Goal: Information Seeking & Learning: Learn about a topic

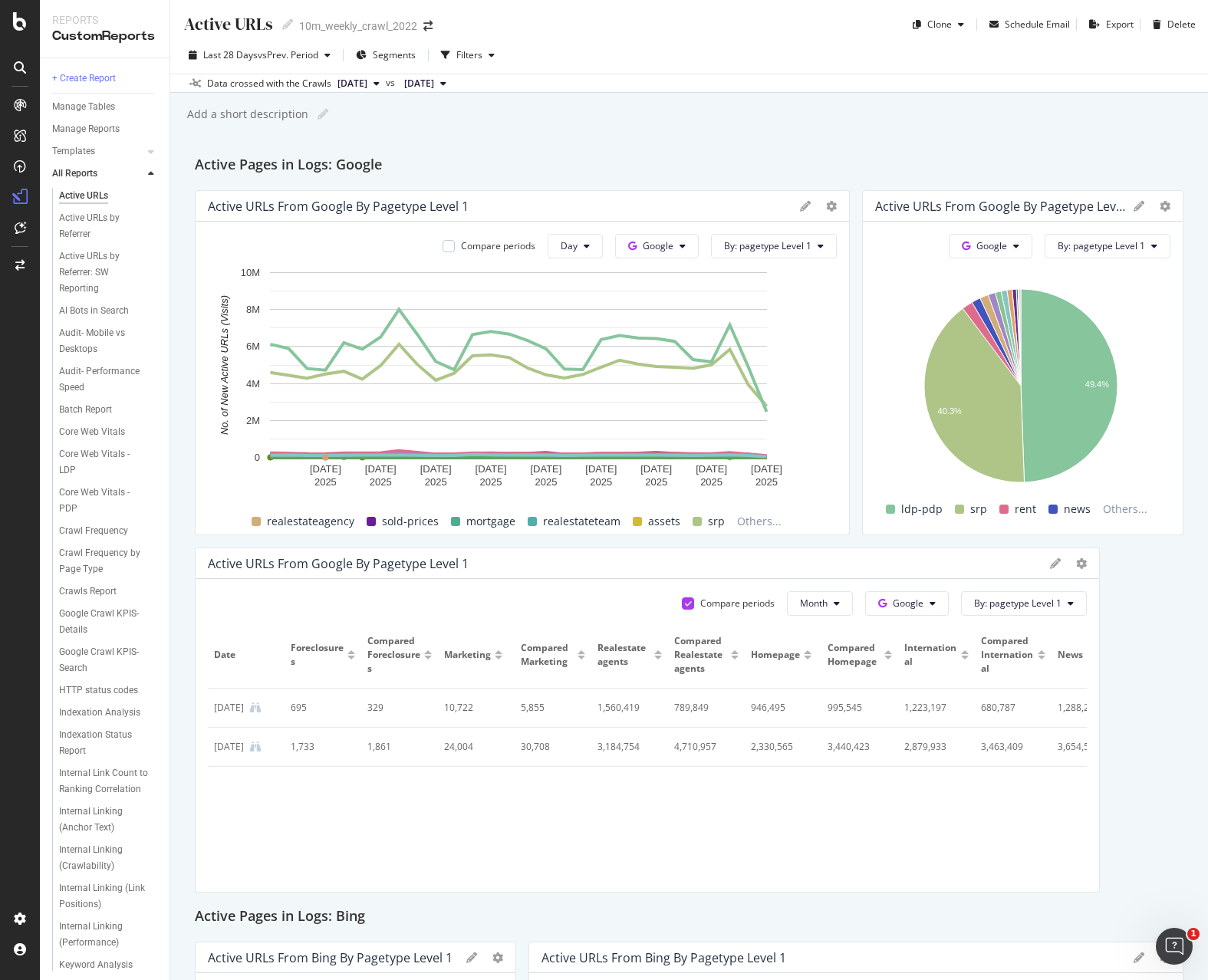
click at [795, 121] on div "Add a short description Add a short description" at bounding box center [697, 114] width 1022 height 23
click at [937, 134] on div "Active URLs Active URLs 10m_weekly_crawl_2022 Clone Schedule Email Export Delet…" at bounding box center [689, 490] width 1038 height 980
click at [813, 252] on button "By: pagetype Level 1" at bounding box center [774, 245] width 126 height 24
click at [807, 298] on div "Select a Segment" at bounding box center [799, 301] width 190 height 25
click at [801, 327] on div "Segments" at bounding box center [792, 329] width 169 height 21
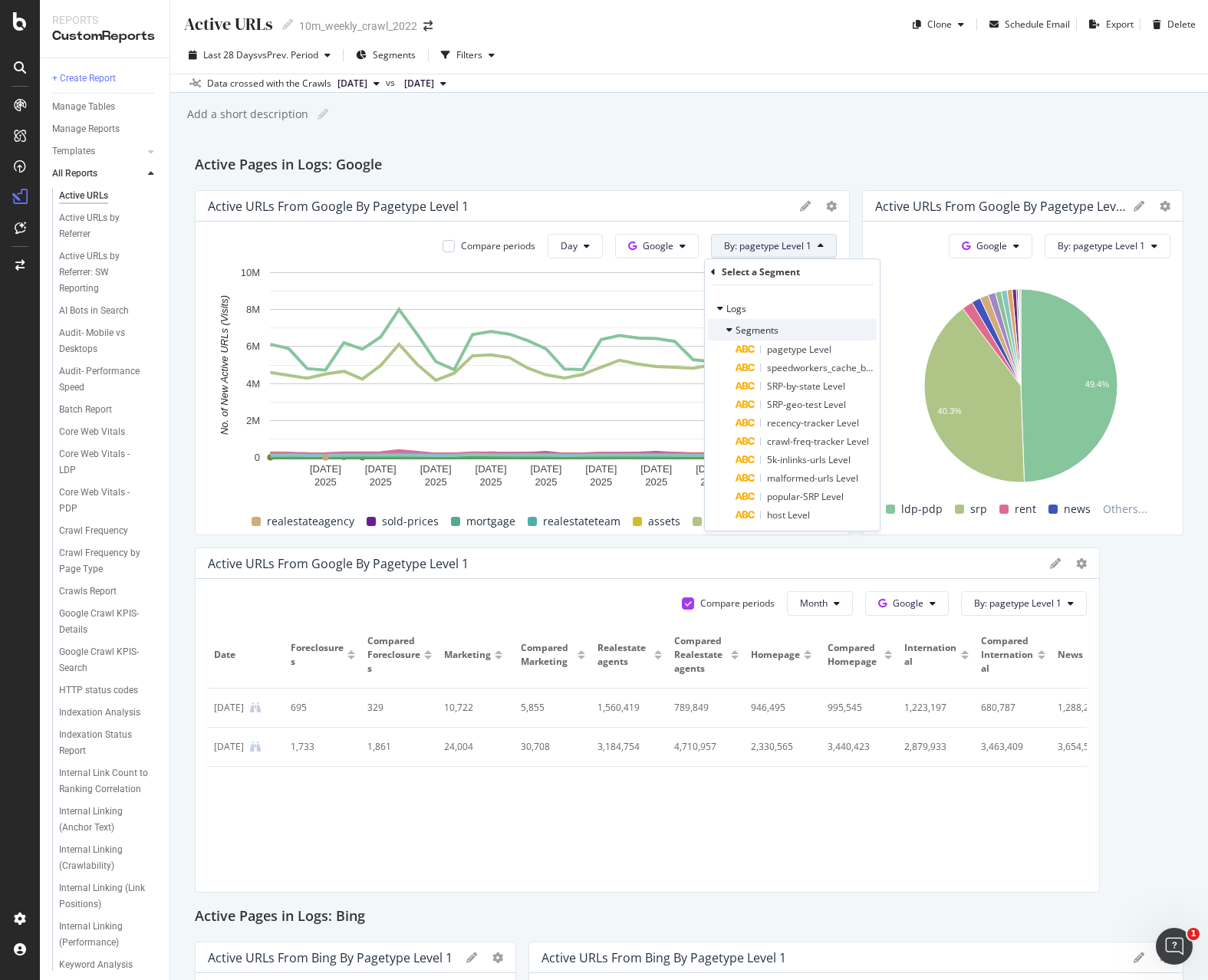
click at [730, 332] on icon at bounding box center [730, 330] width 6 height 9
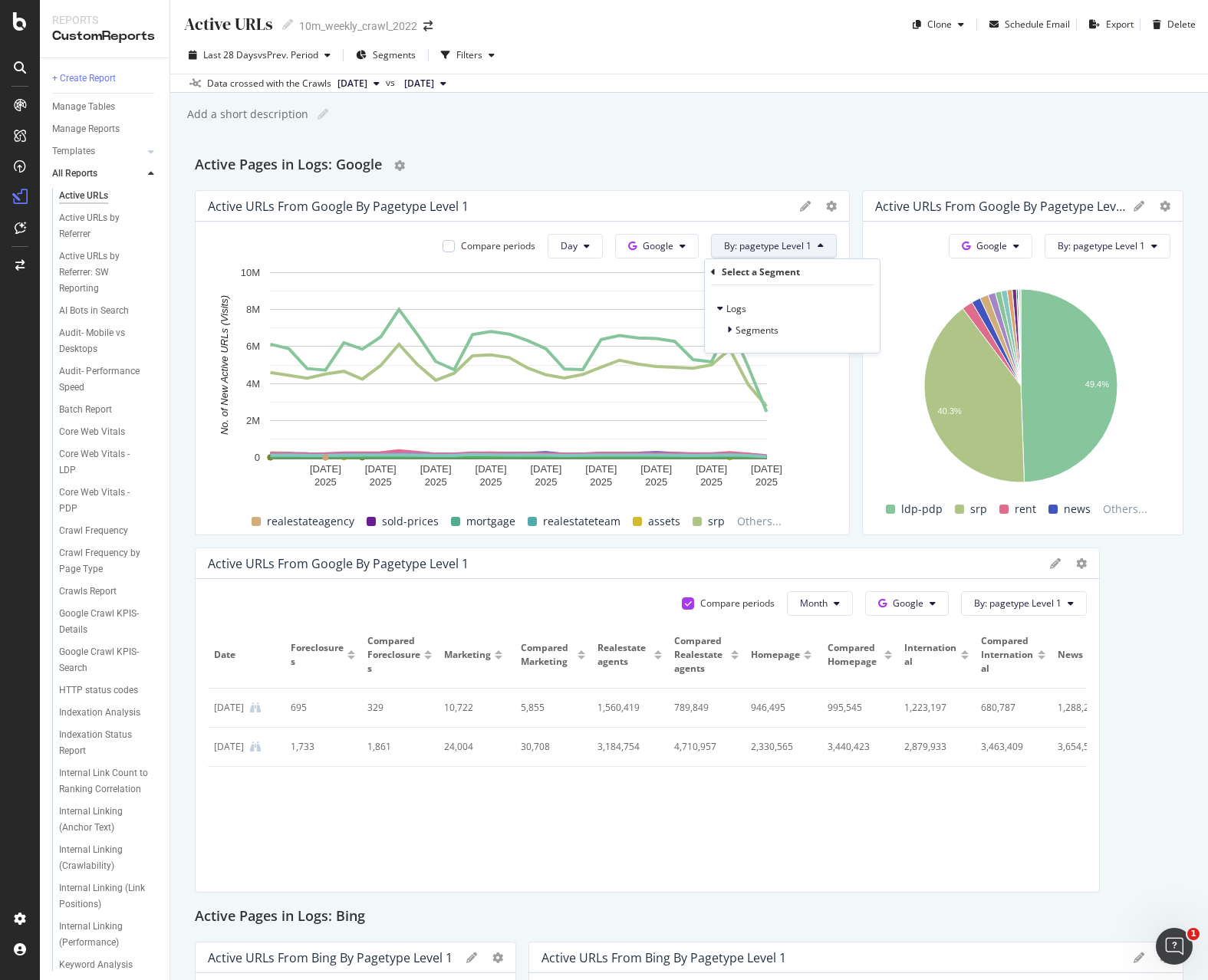
click at [767, 162] on div "Active Pages in Logs: Google" at bounding box center [688, 165] width 988 height 24
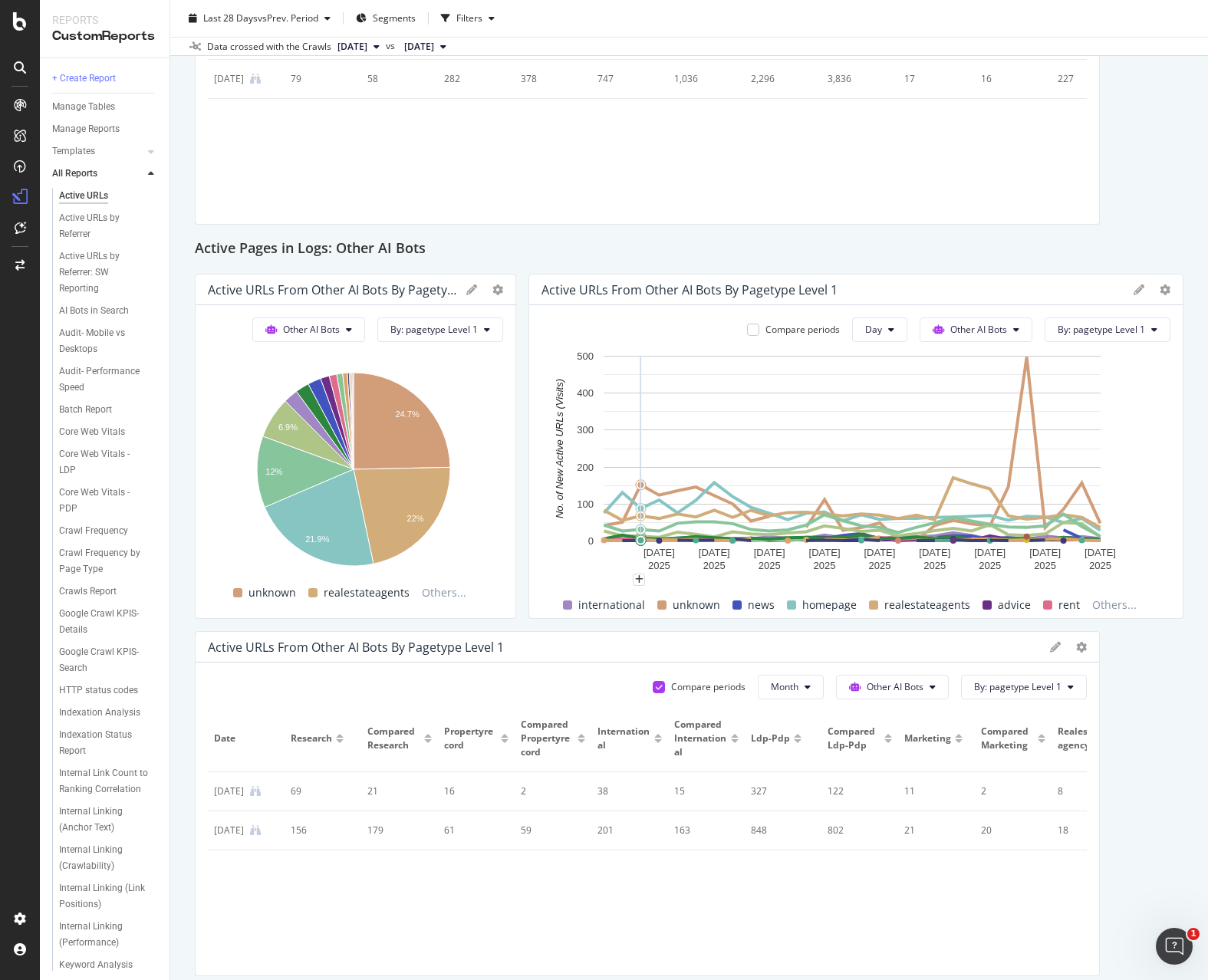
scroll to position [2603, 0]
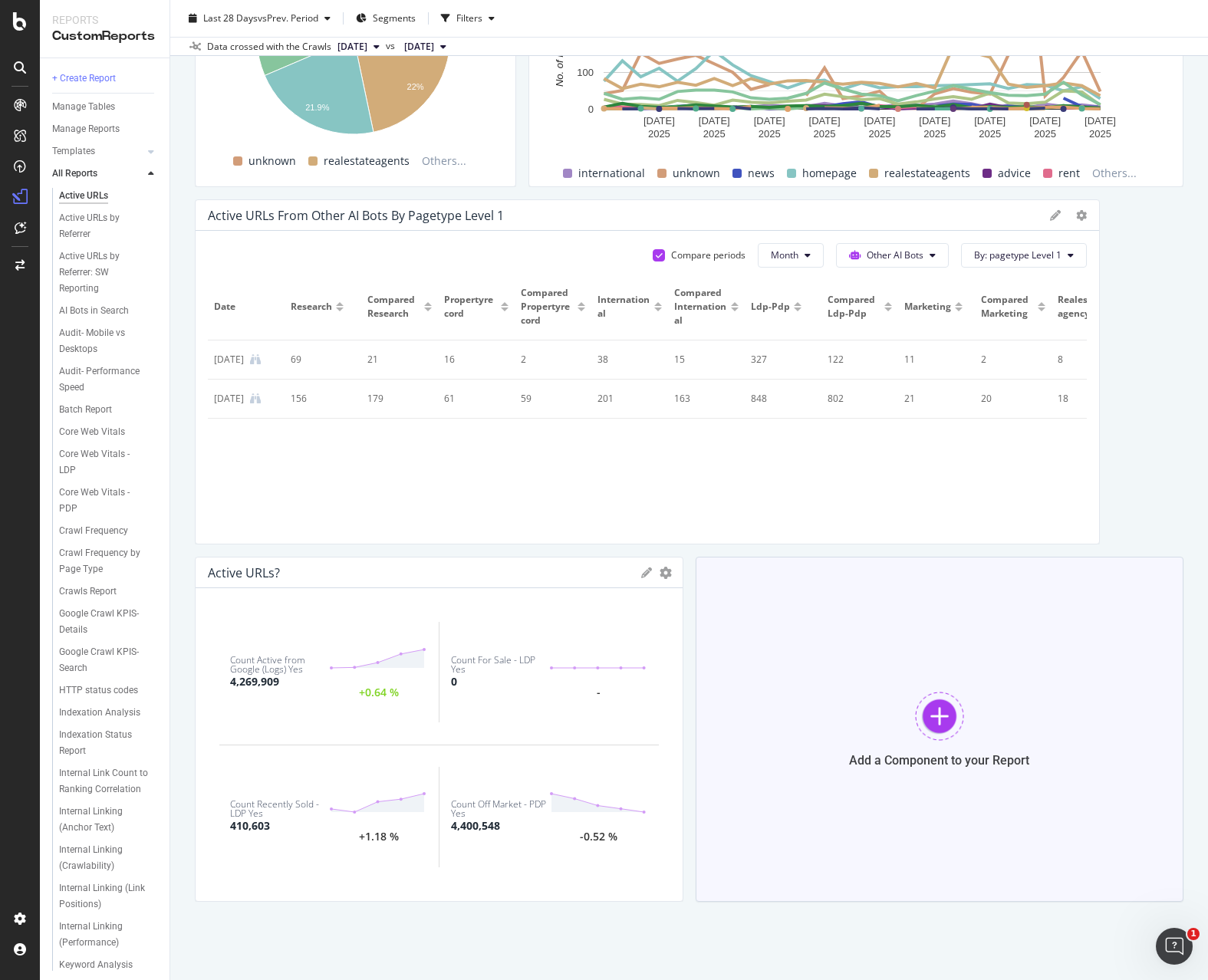
click at [928, 717] on div at bounding box center [939, 716] width 49 height 49
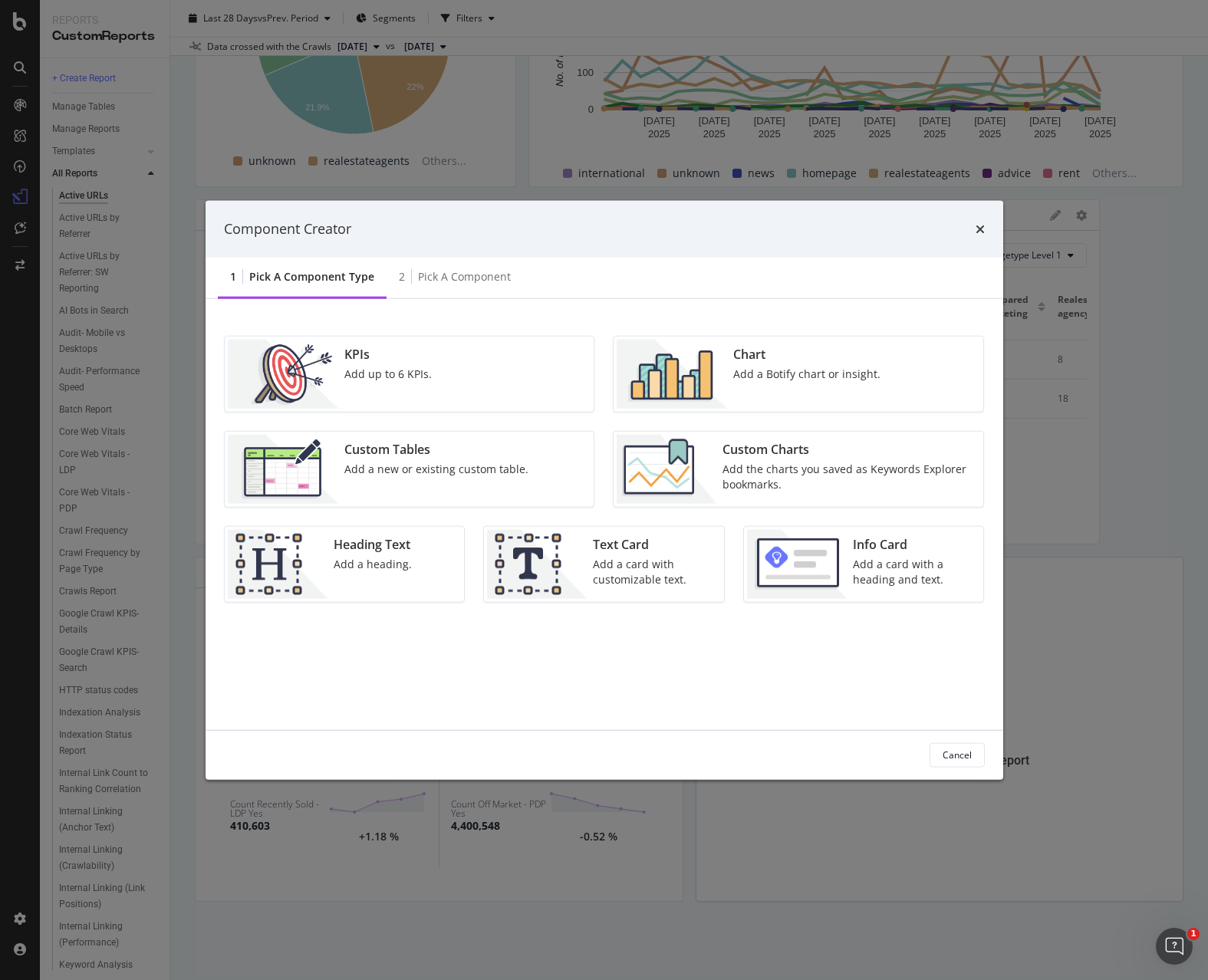
click at [773, 368] on div "Add a Botify chart or insight." at bounding box center [806, 374] width 147 height 16
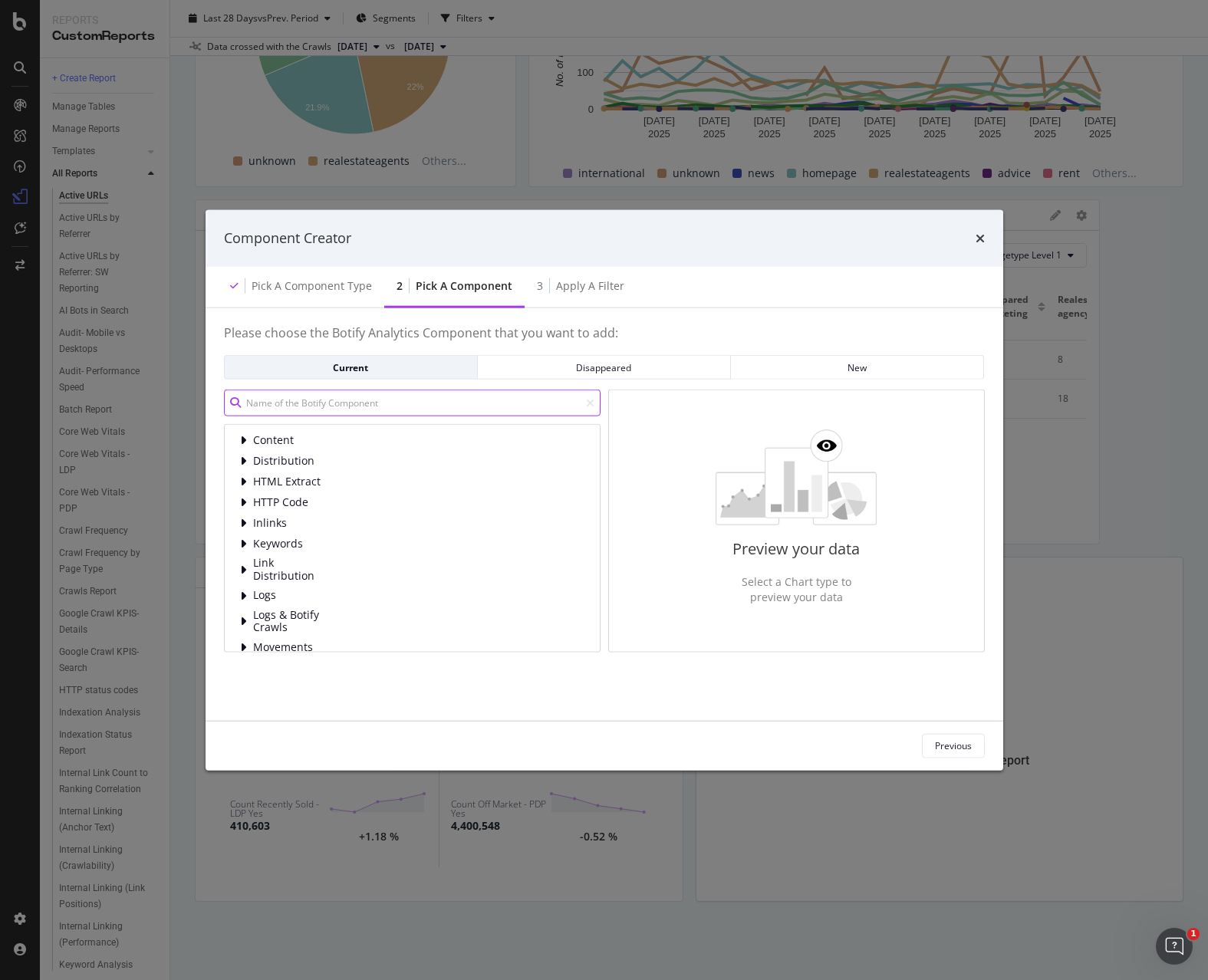
click at [434, 408] on input "modal" at bounding box center [413, 403] width 377 height 27
type input "s"
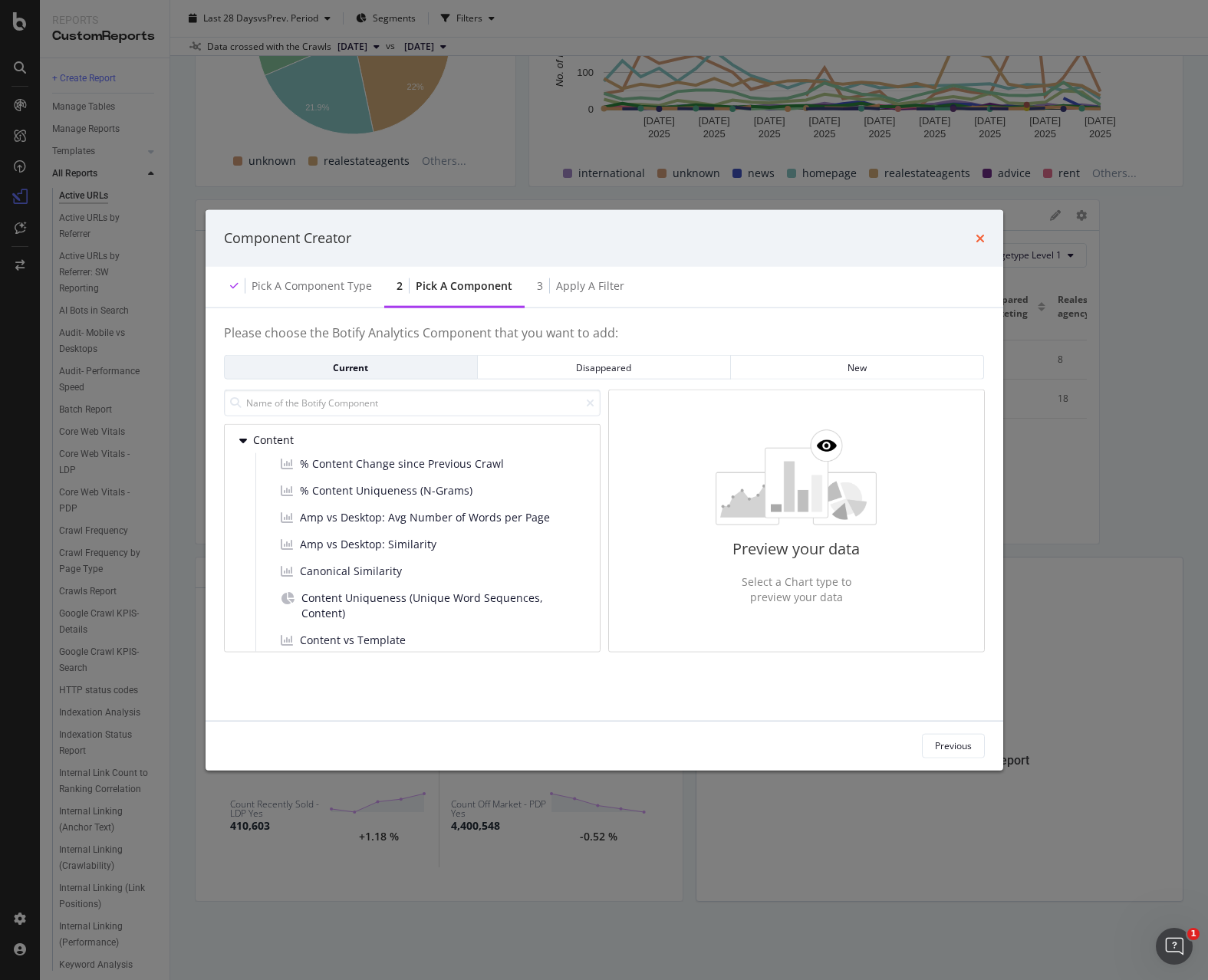
click at [979, 236] on icon "times" at bounding box center [981, 238] width 9 height 13
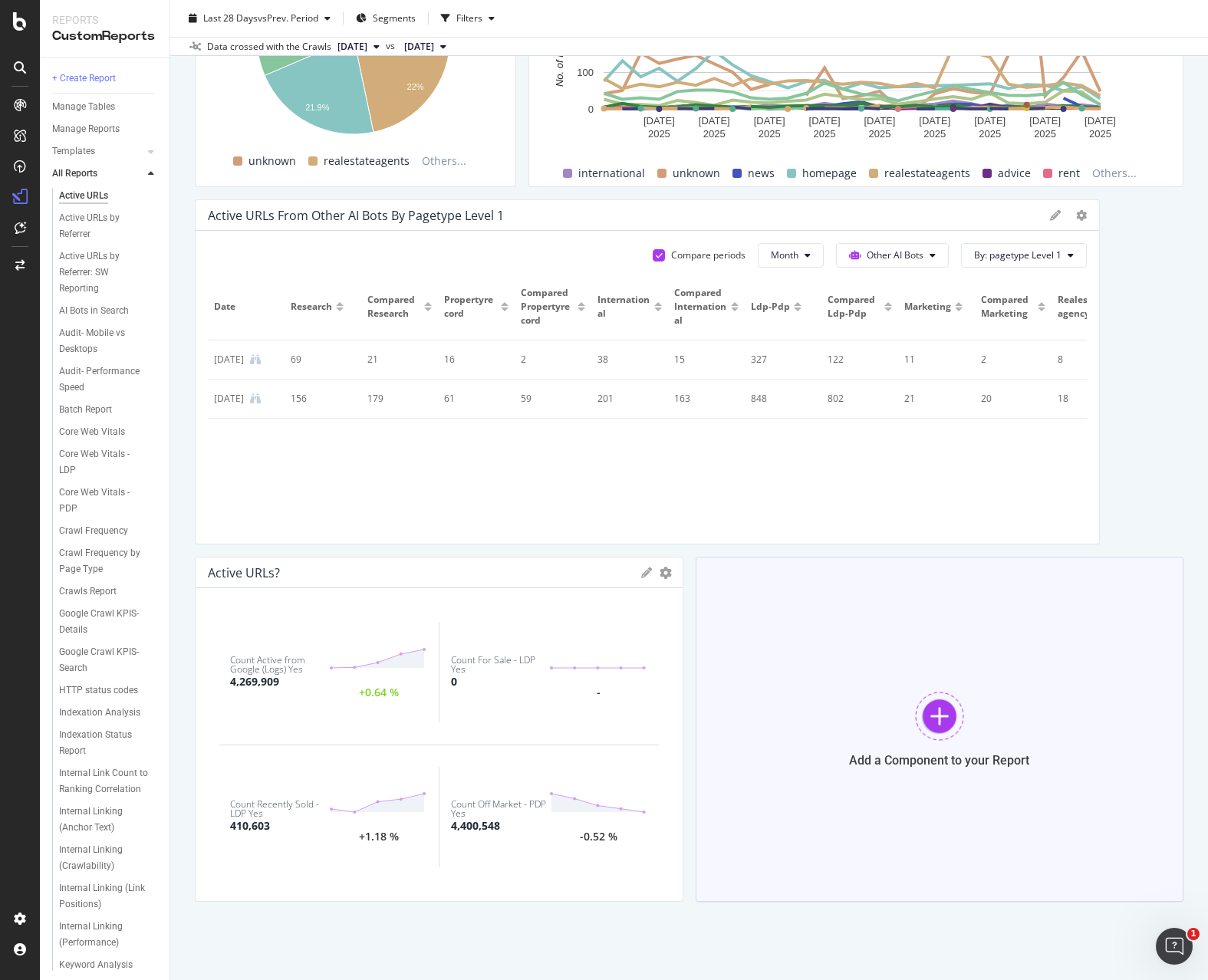
click at [920, 735] on div at bounding box center [939, 716] width 49 height 49
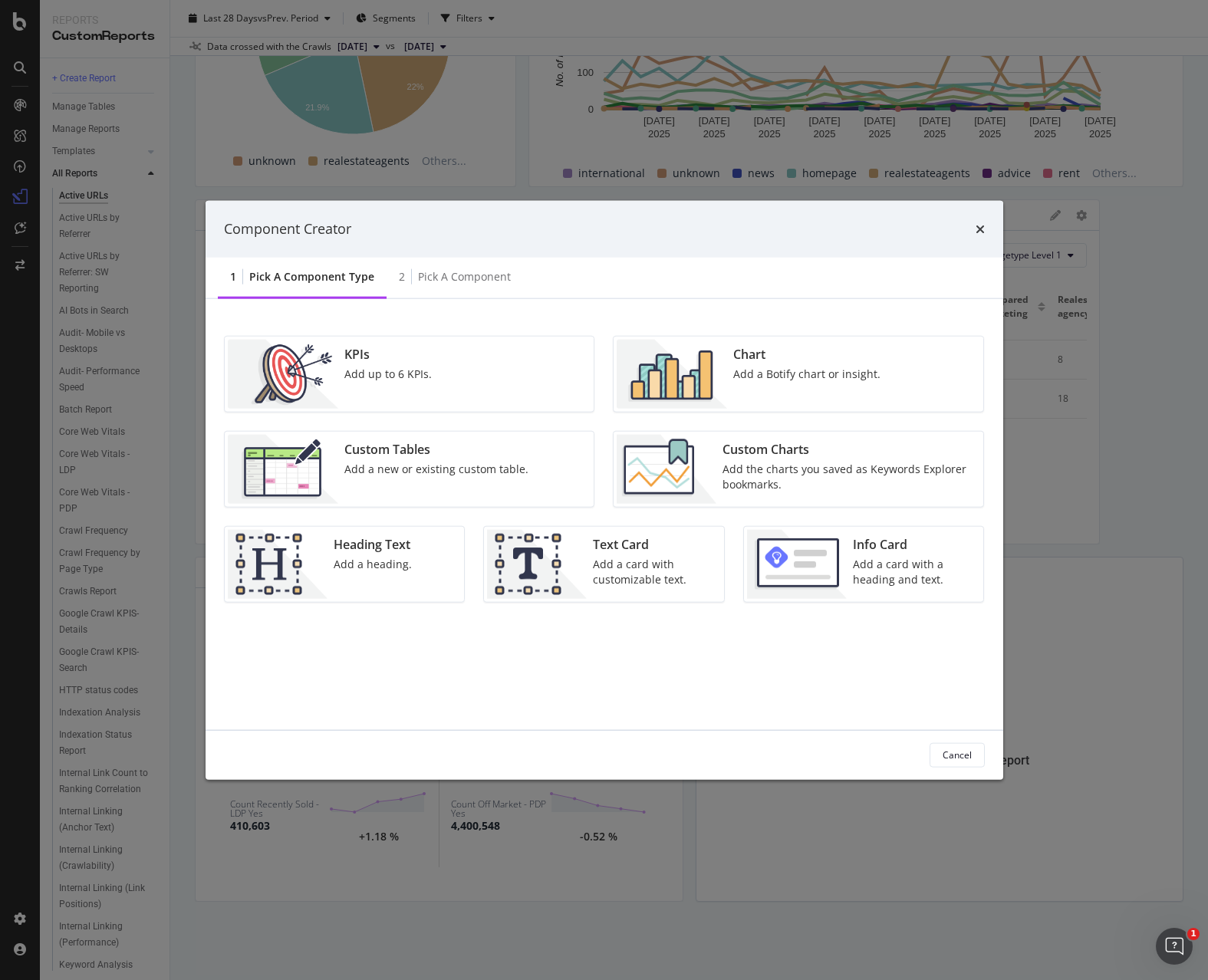
click at [753, 387] on div "Chart Add a Botify chart or insight." at bounding box center [807, 374] width 159 height 69
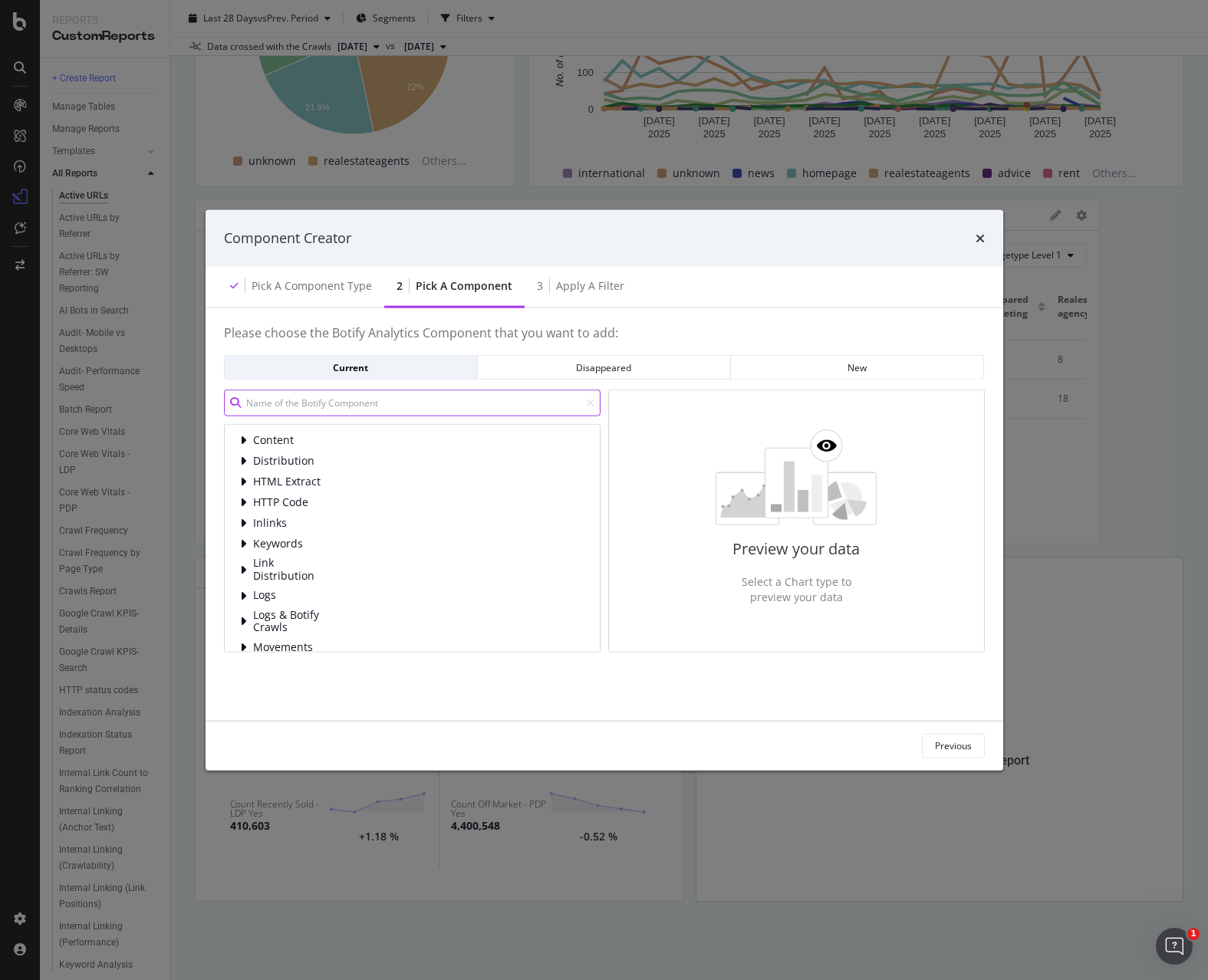
click at [421, 410] on input "modal" at bounding box center [413, 403] width 377 height 27
click at [242, 611] on icon "modal" at bounding box center [243, 610] width 6 height 13
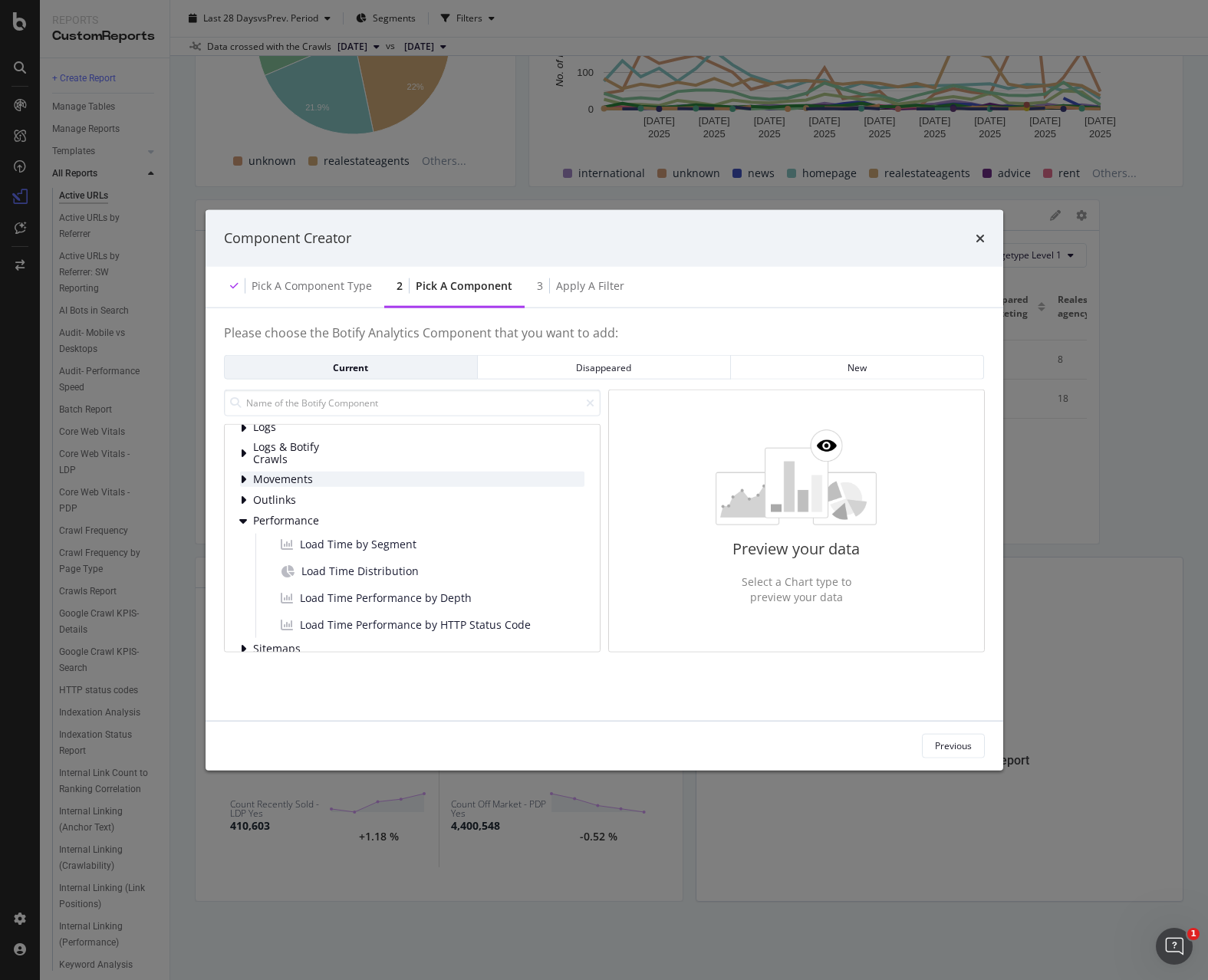
scroll to position [186, 0]
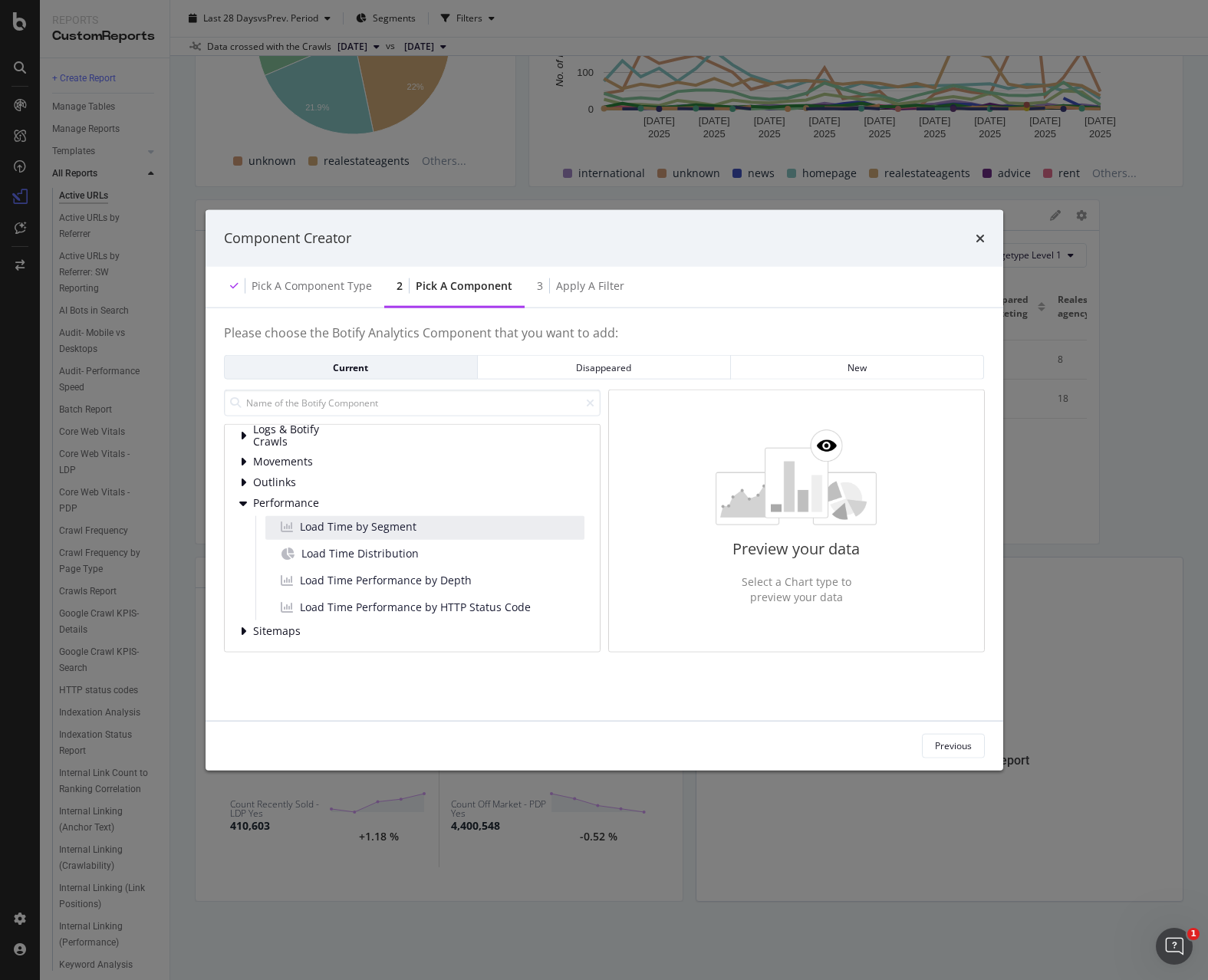
click at [438, 528] on div "Load Time by Segment" at bounding box center [425, 528] width 319 height 23
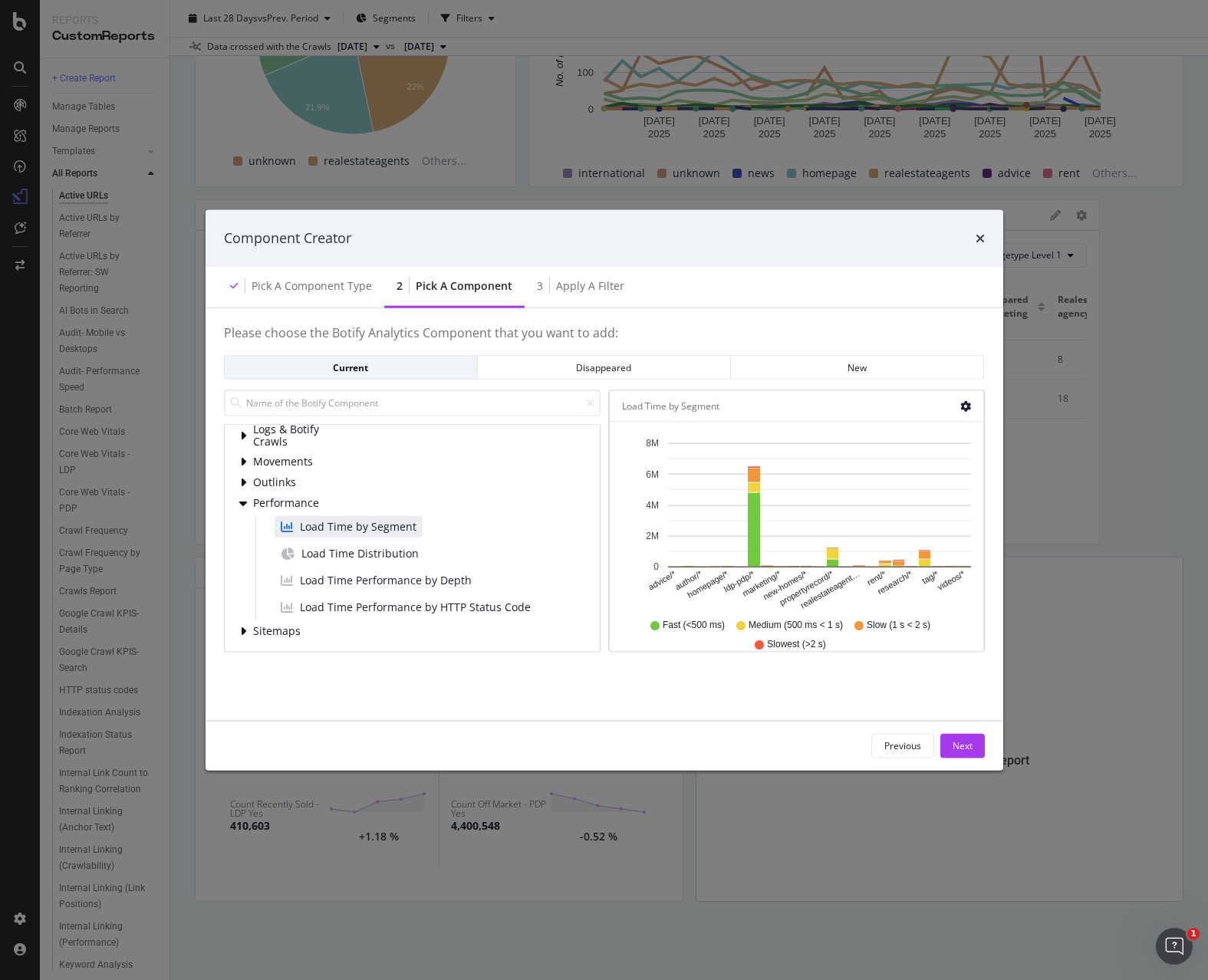
click at [967, 408] on icon "gear" at bounding box center [966, 406] width 11 height 11
click at [964, 743] on div "Next" at bounding box center [963, 746] width 20 height 13
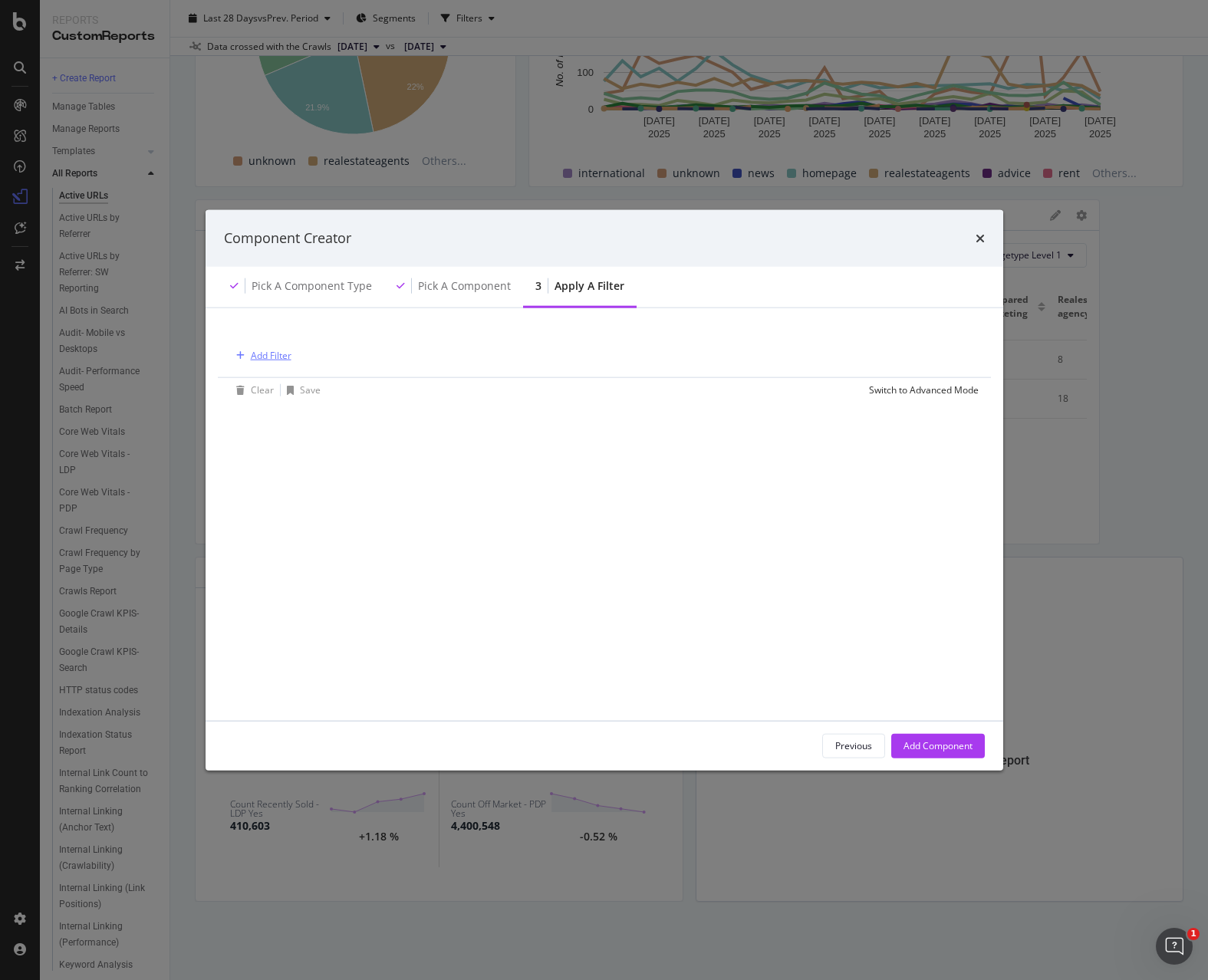
click at [274, 354] on div "Add Filter" at bounding box center [271, 356] width 41 height 13
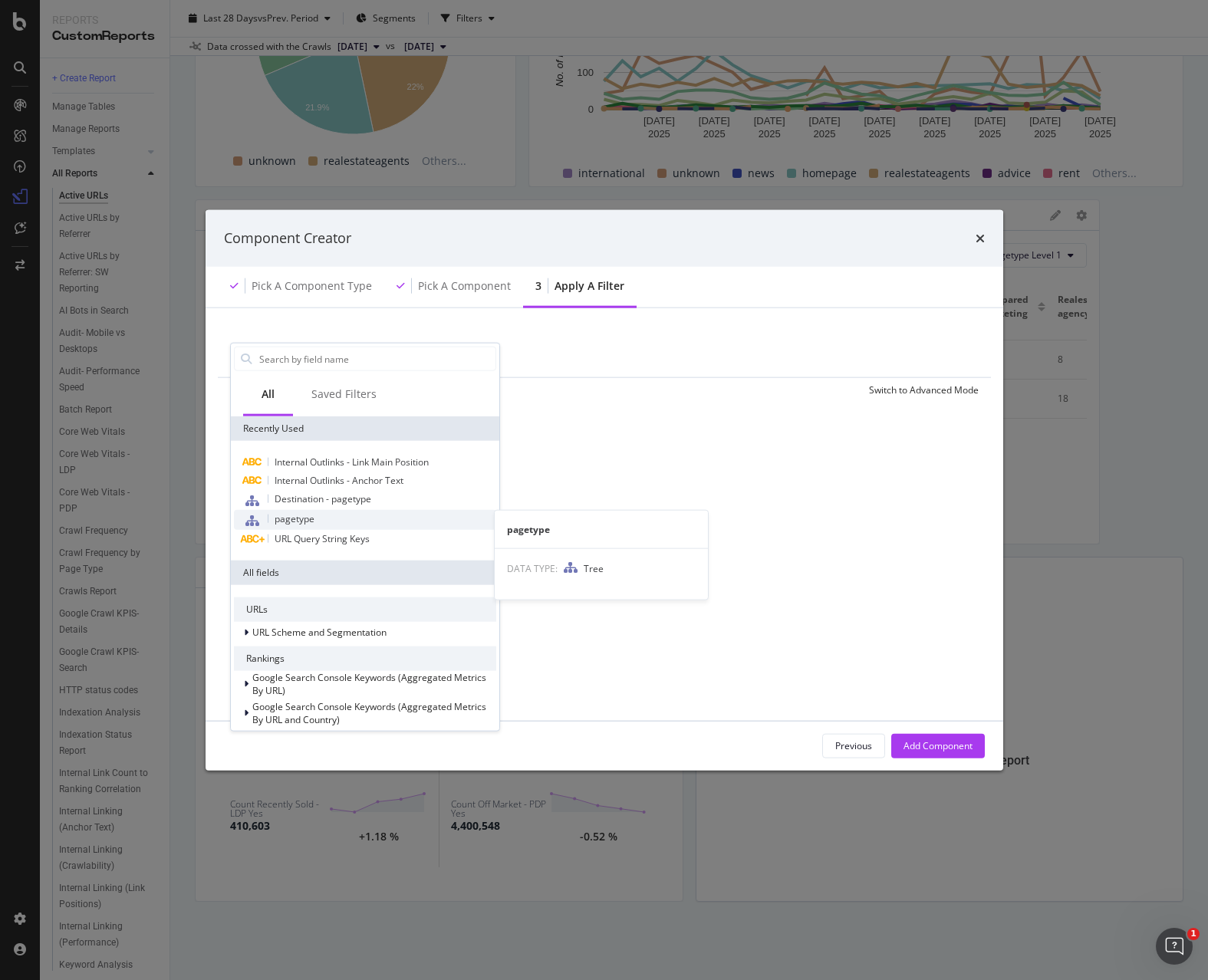
click at [347, 513] on div "pagetype" at bounding box center [365, 520] width 263 height 20
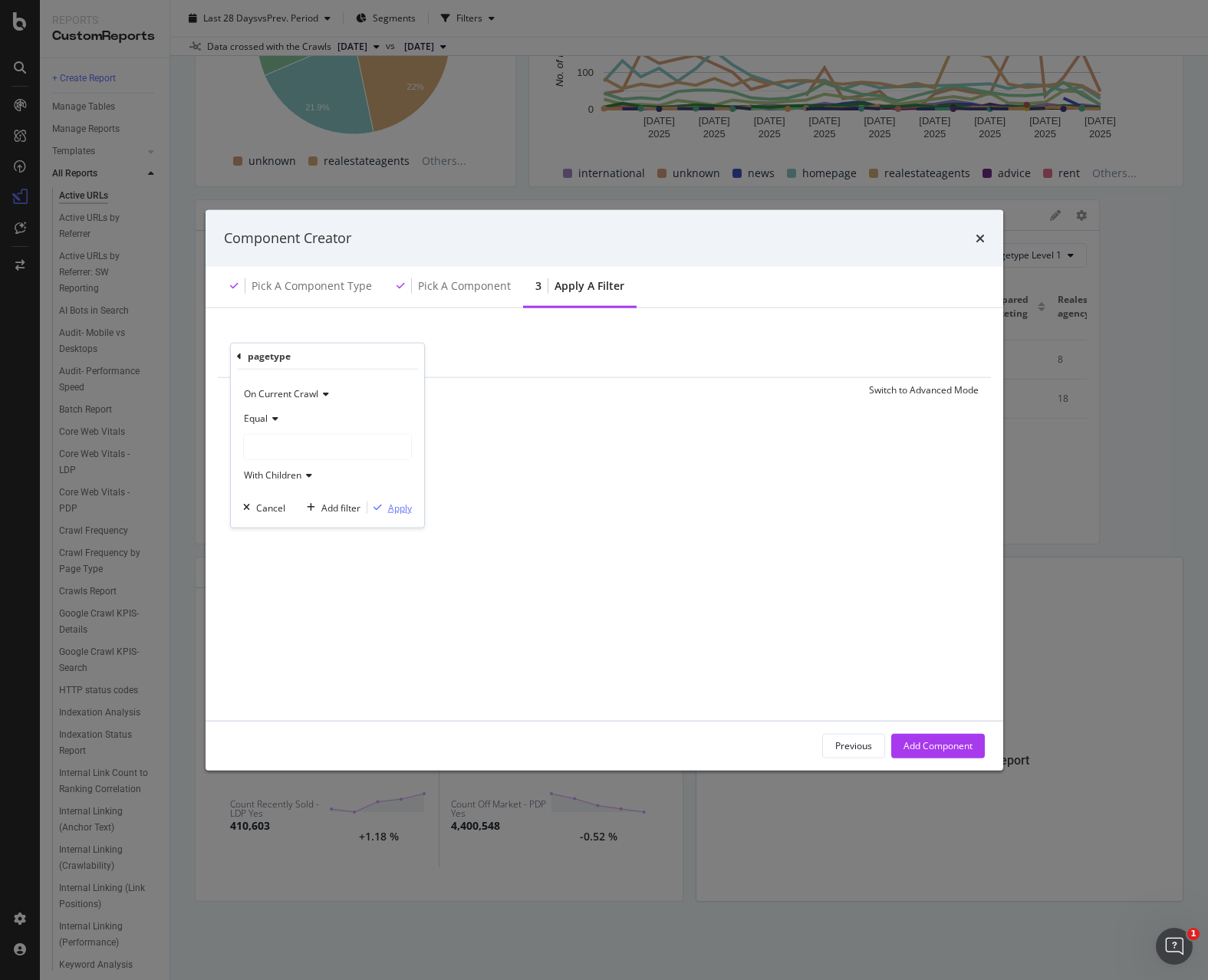
click at [411, 513] on div "Apply" at bounding box center [400, 507] width 23 height 13
click at [366, 356] on icon "modal" at bounding box center [367, 356] width 13 height 16
click at [950, 749] on div "Add Component" at bounding box center [938, 746] width 69 height 13
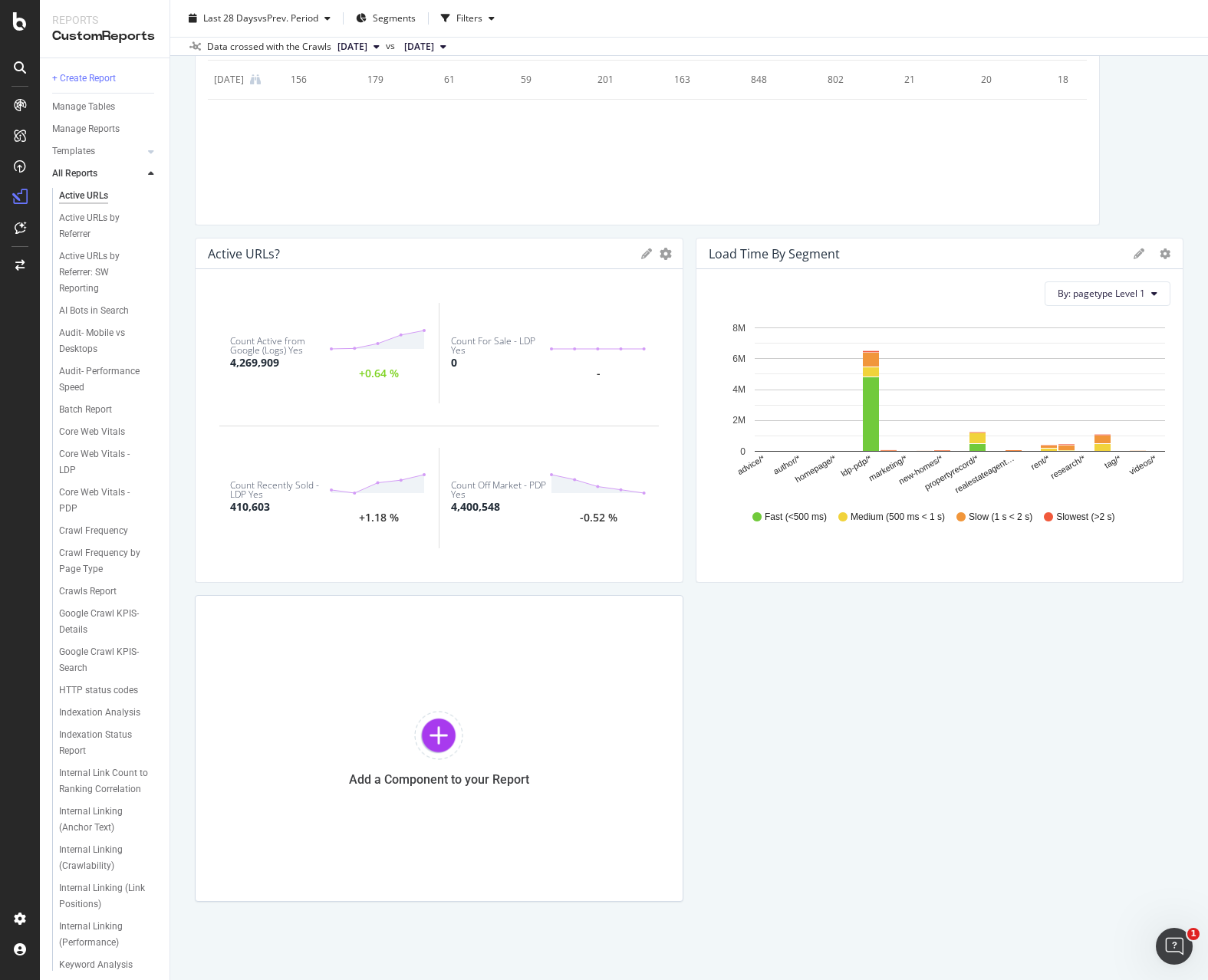
scroll to position [2912, 0]
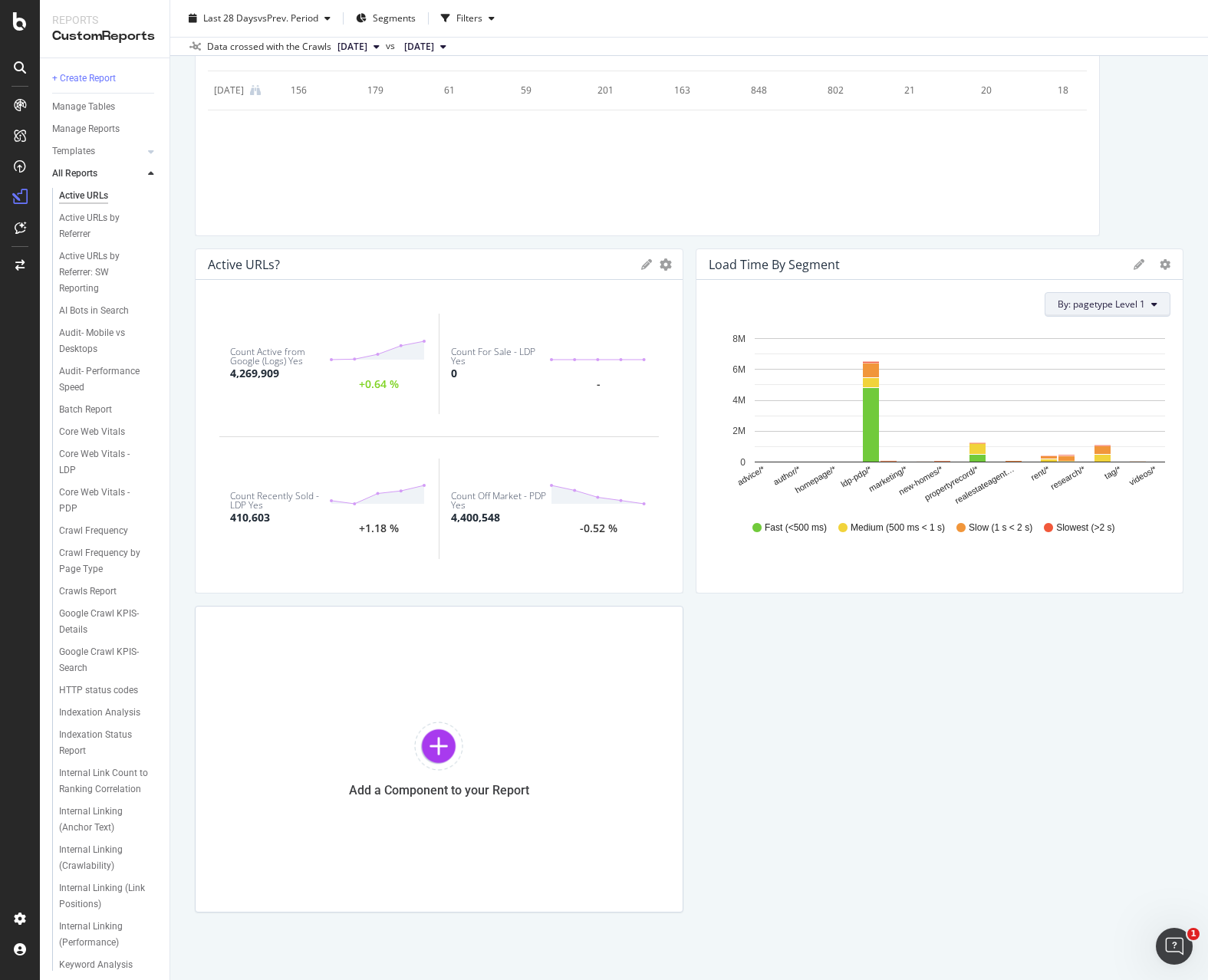
click at [1114, 307] on span "By: pagetype Level 1" at bounding box center [1102, 304] width 88 height 13
click at [1071, 377] on div "Select a Segment" at bounding box center [1063, 384] width 190 height 25
click at [1011, 302] on div "By: pagetype Level 1" at bounding box center [942, 304] width 459 height 24
click at [1134, 267] on icon at bounding box center [1139, 265] width 11 height 11
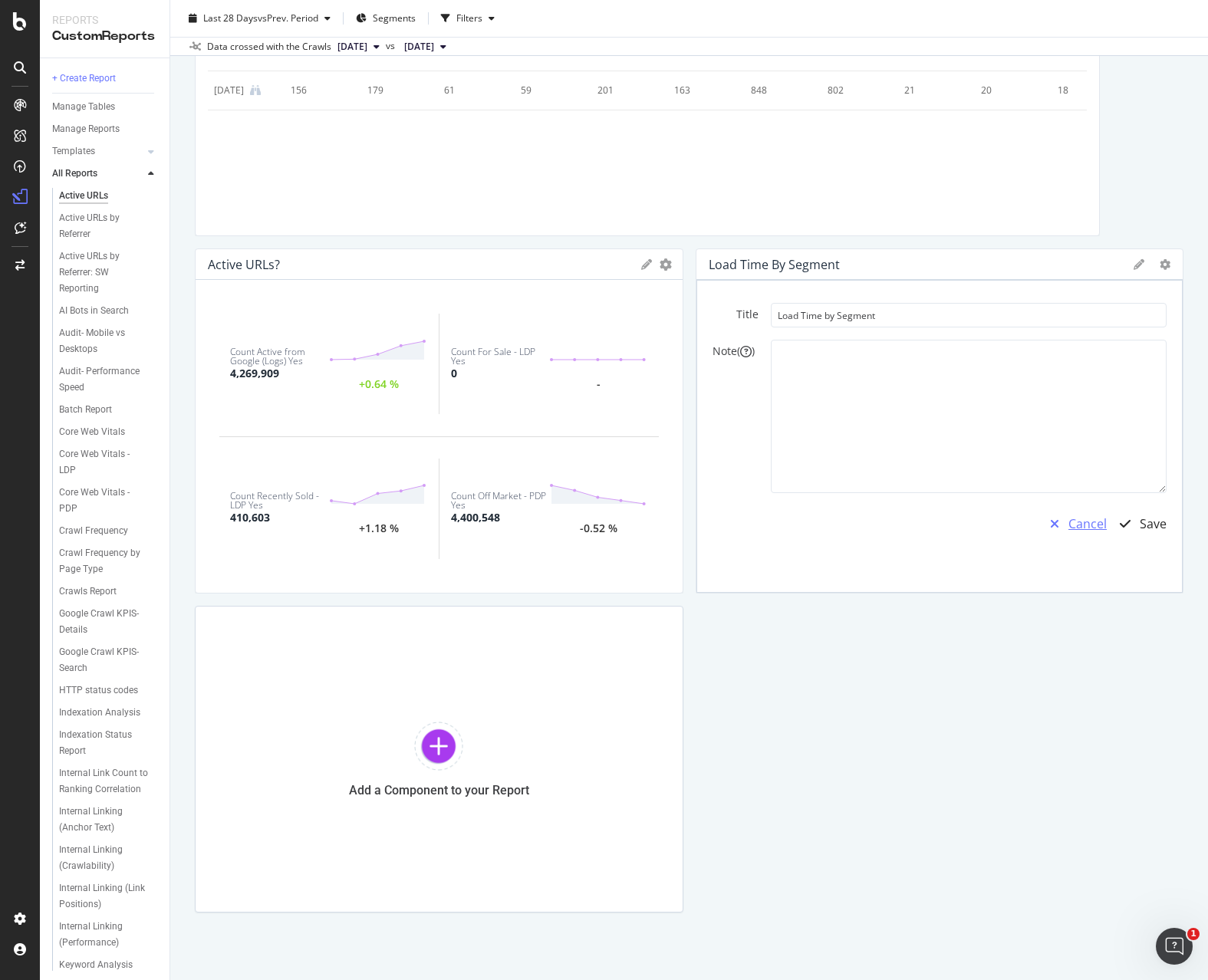
click at [1068, 528] on div "Cancel" at bounding box center [1087, 524] width 38 height 18
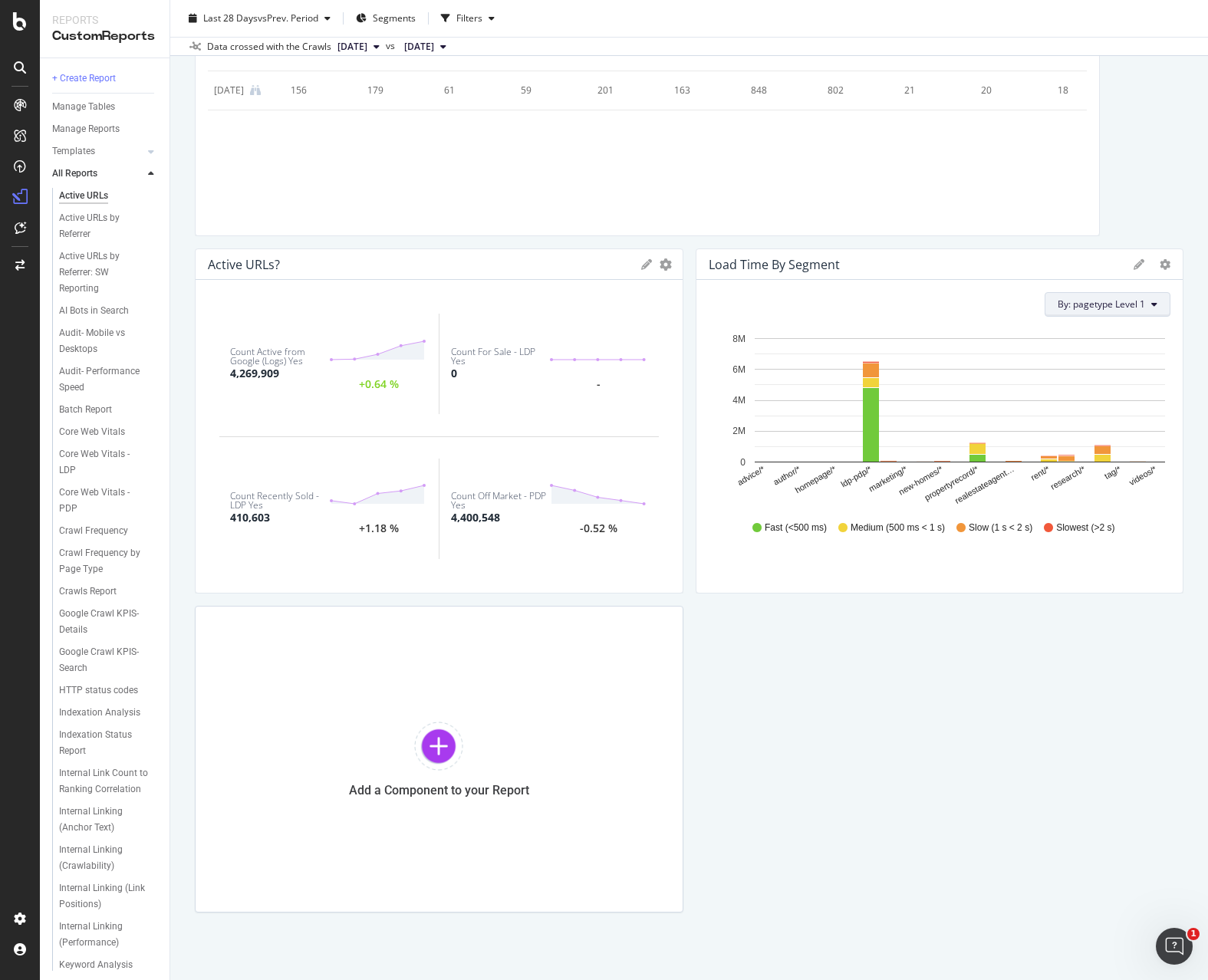
click at [1130, 310] on span "By: pagetype Level 1" at bounding box center [1102, 304] width 88 height 13
click at [1080, 420] on div "All Dimensions" at bounding box center [1063, 414] width 190 height 26
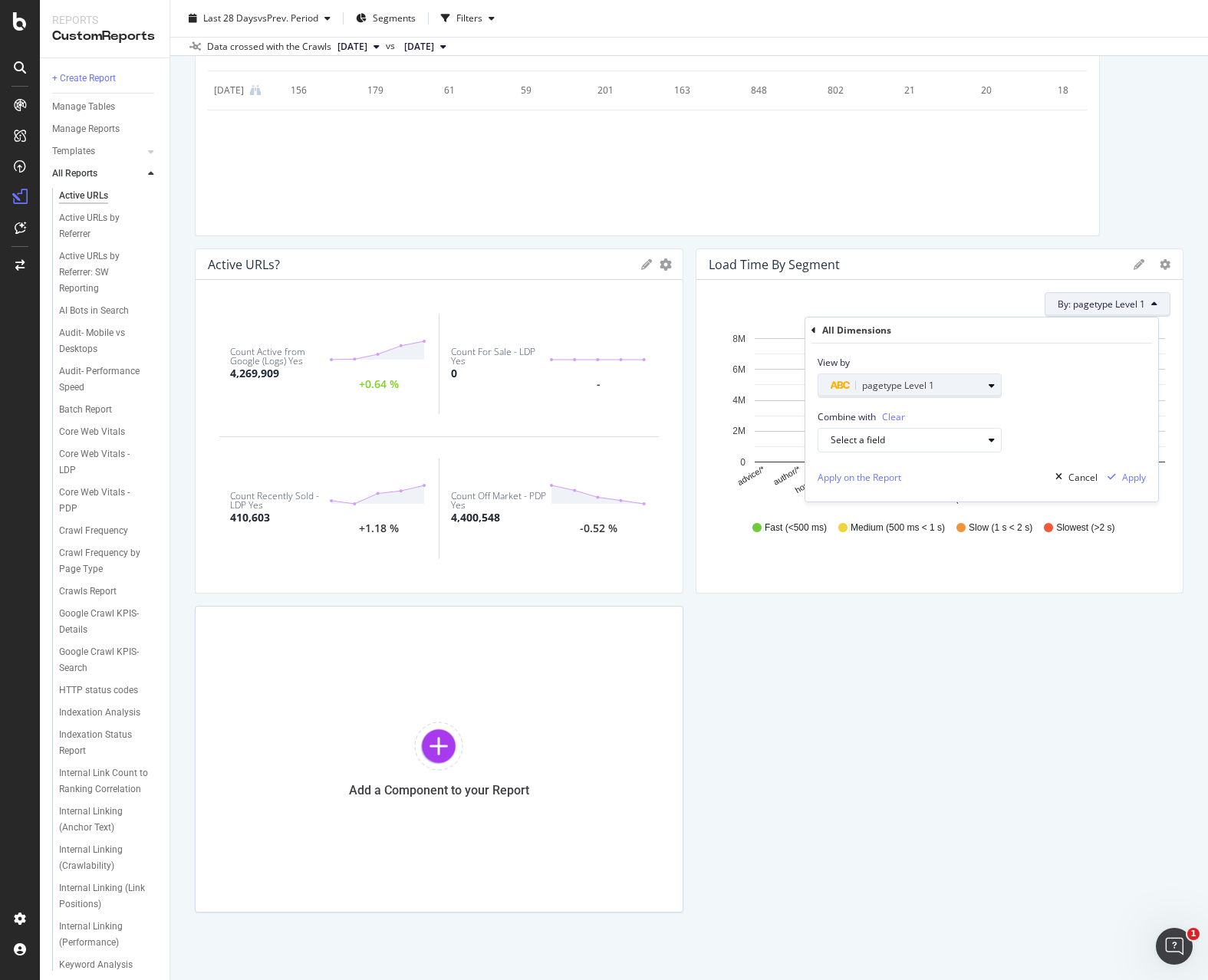
click at [992, 390] on icon "button" at bounding box center [992, 386] width 6 height 9
click at [827, 413] on icon at bounding box center [827, 412] width 5 height 9
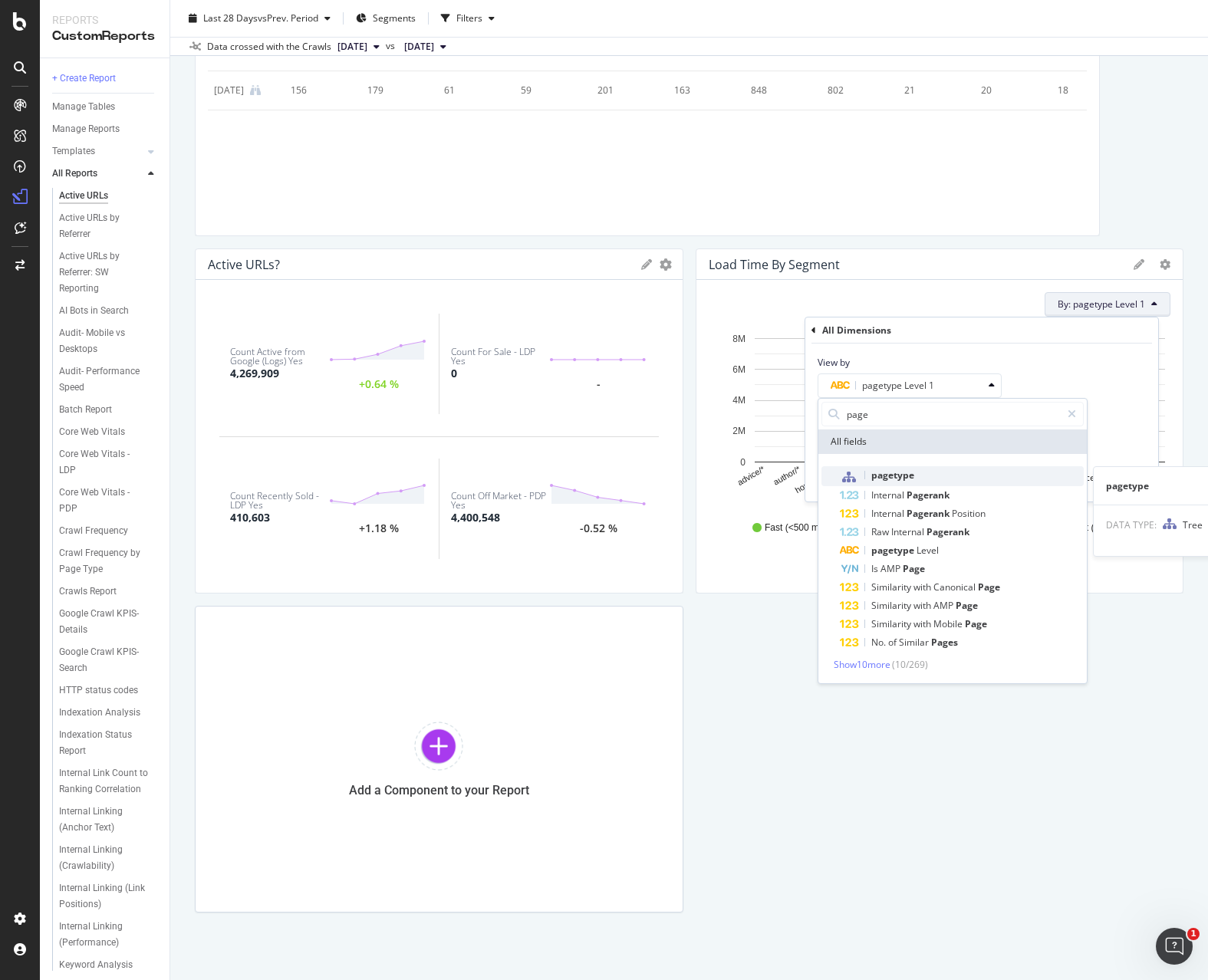
type input "page"
click at [937, 483] on div "pagetype" at bounding box center [962, 477] width 244 height 20
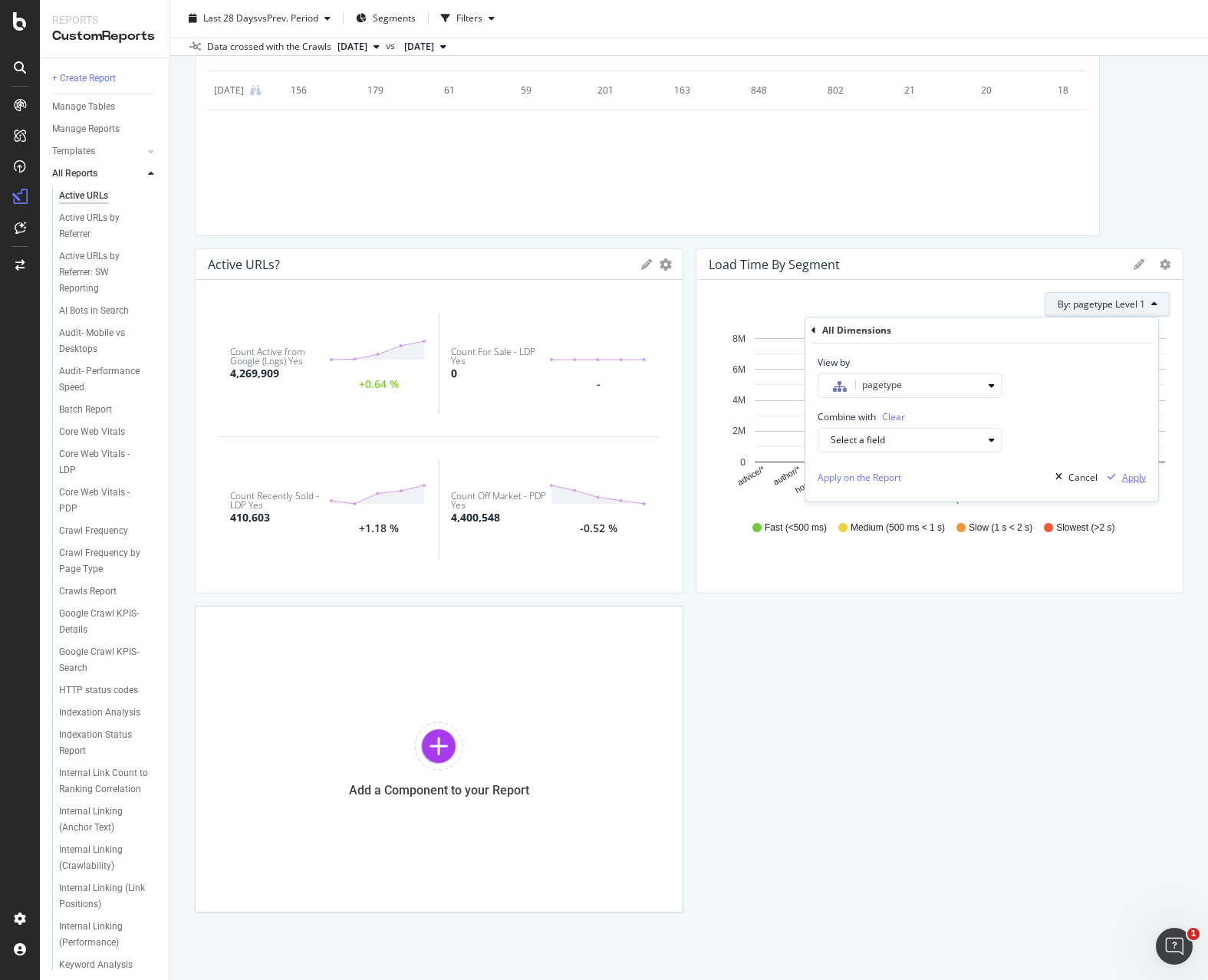
click at [1120, 474] on div "button" at bounding box center [1112, 477] width 21 height 9
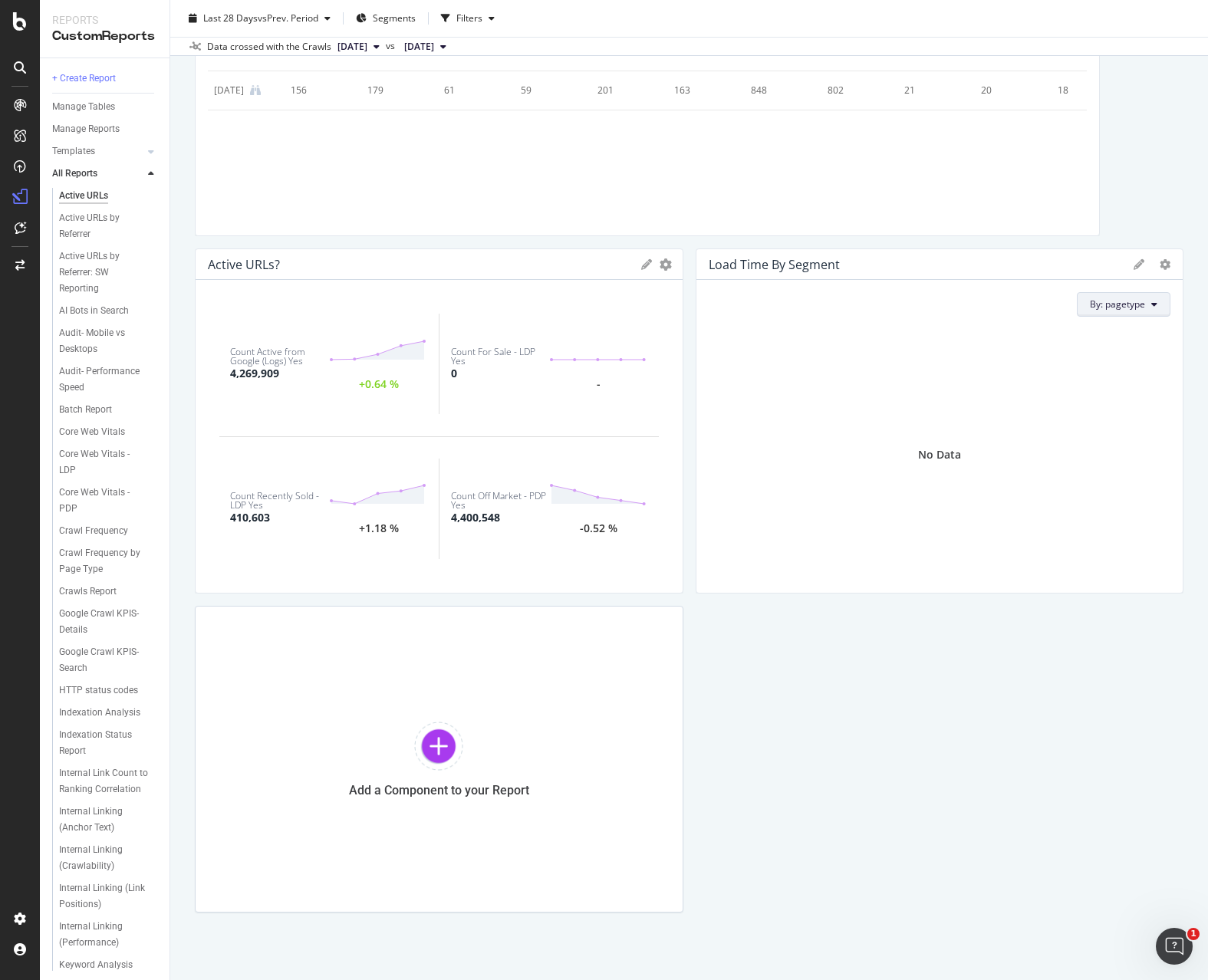
click at [1114, 309] on span "By: pagetype" at bounding box center [1117, 304] width 55 height 13
click at [1119, 304] on span "By: pagetype" at bounding box center [1117, 304] width 55 height 13
click at [1160, 266] on icon "gear" at bounding box center [1165, 265] width 11 height 11
click at [938, 349] on div "No Data" at bounding box center [940, 455] width 463 height 252
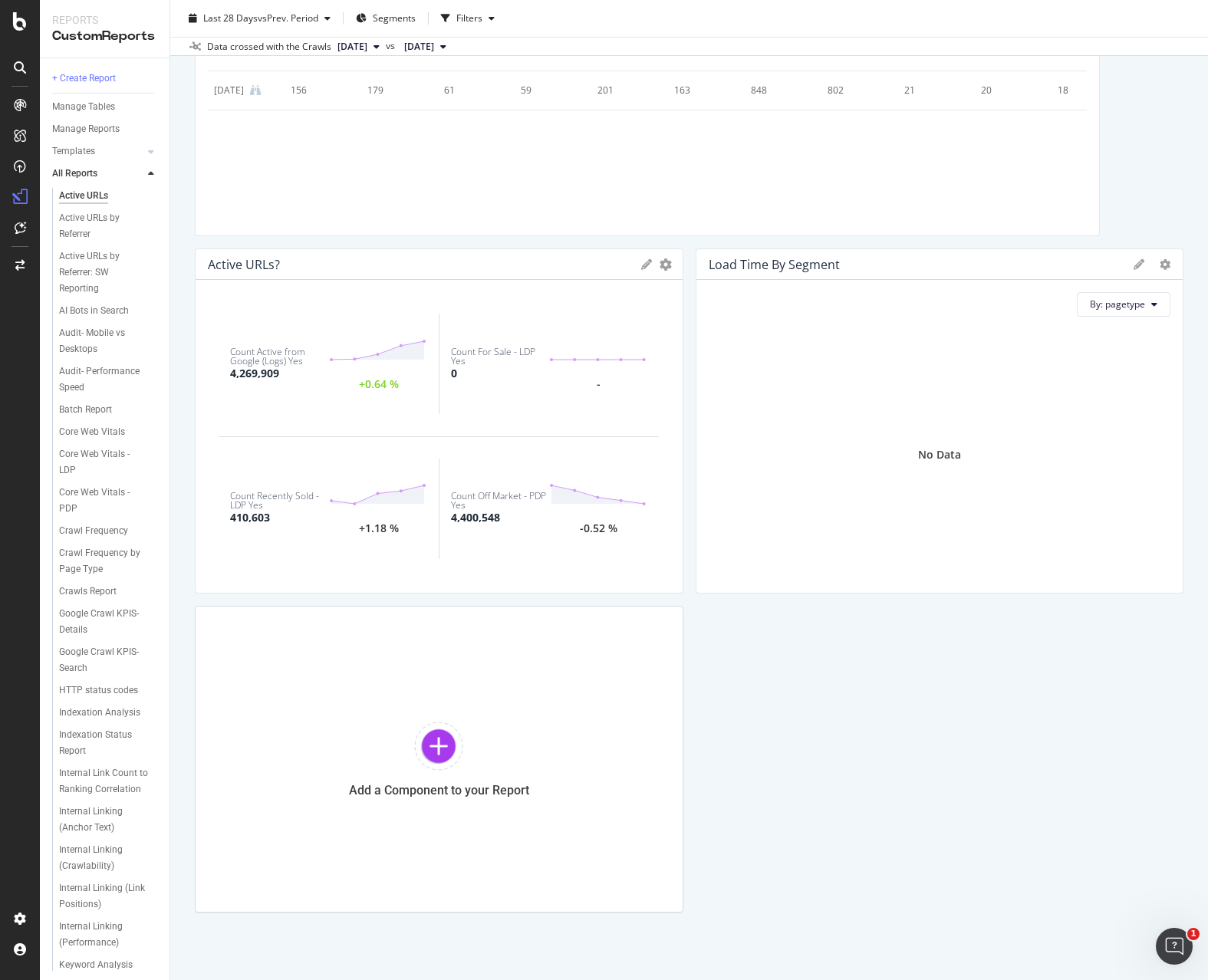
click at [1134, 266] on icon at bounding box center [1139, 265] width 11 height 11
click at [1070, 520] on div "Cancel" at bounding box center [1087, 524] width 38 height 18
click at [1160, 265] on icon "gear" at bounding box center [1165, 265] width 11 height 11
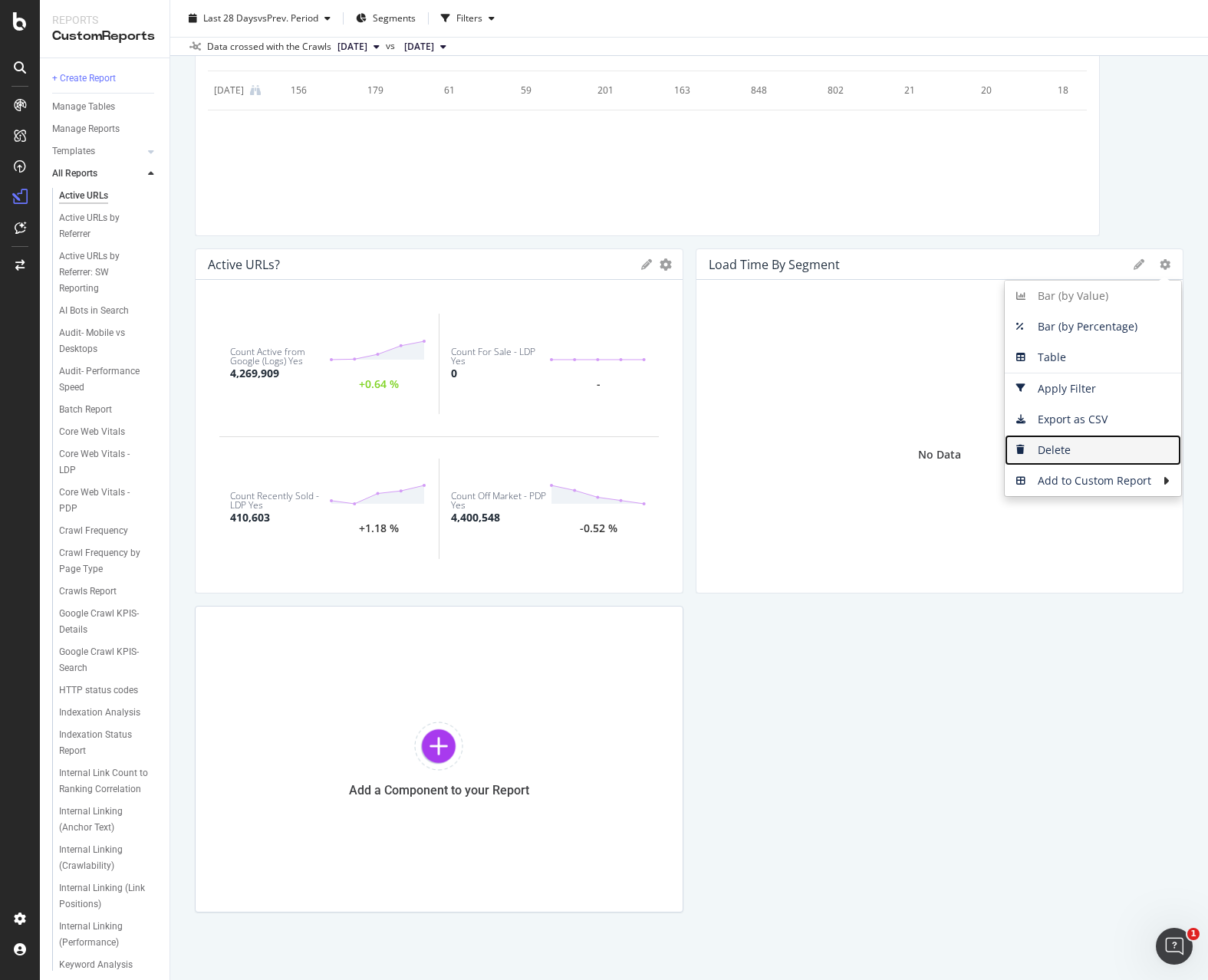
click at [1078, 446] on span "Delete" at bounding box center [1093, 449] width 177 height 23
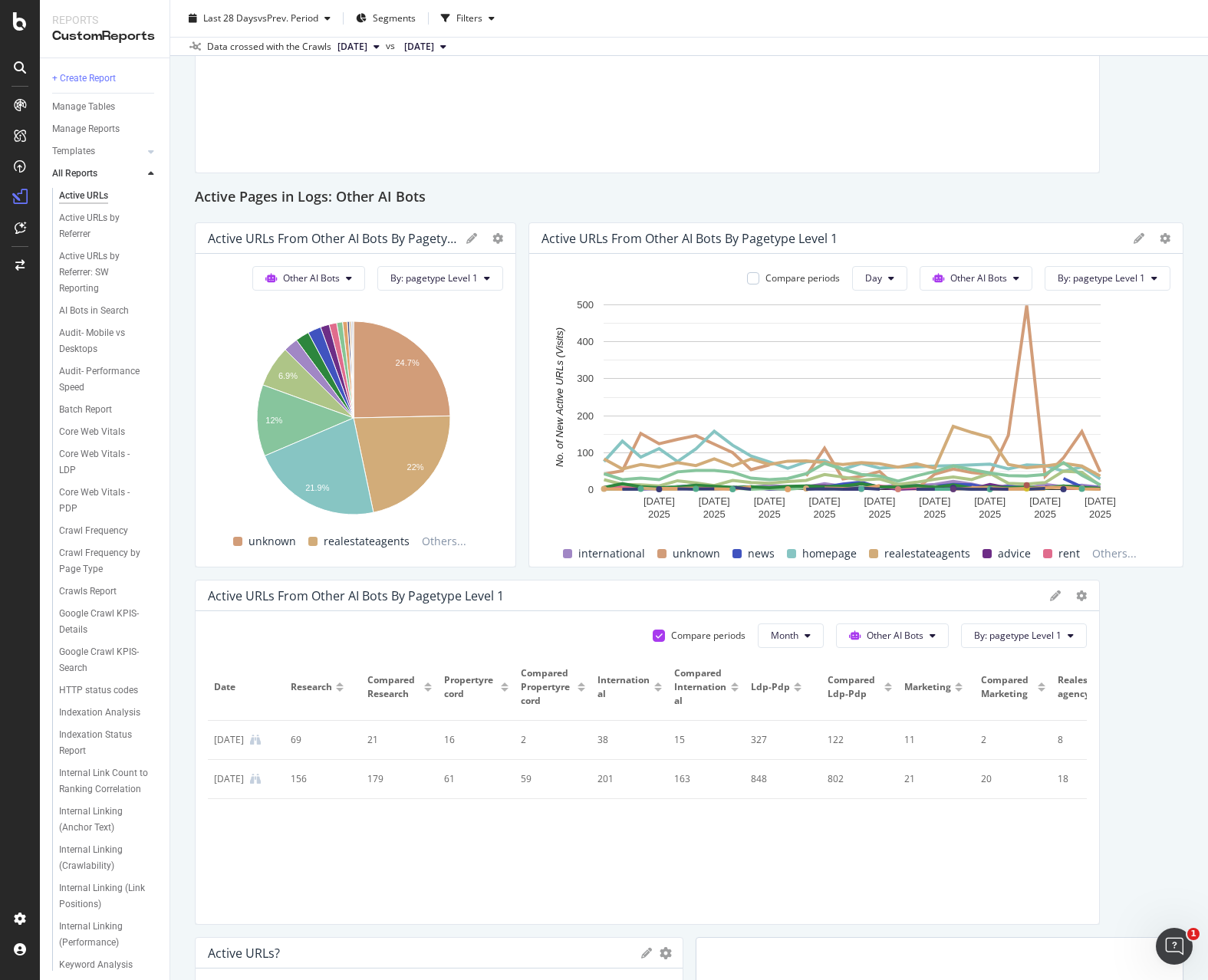
scroll to position [1556, 0]
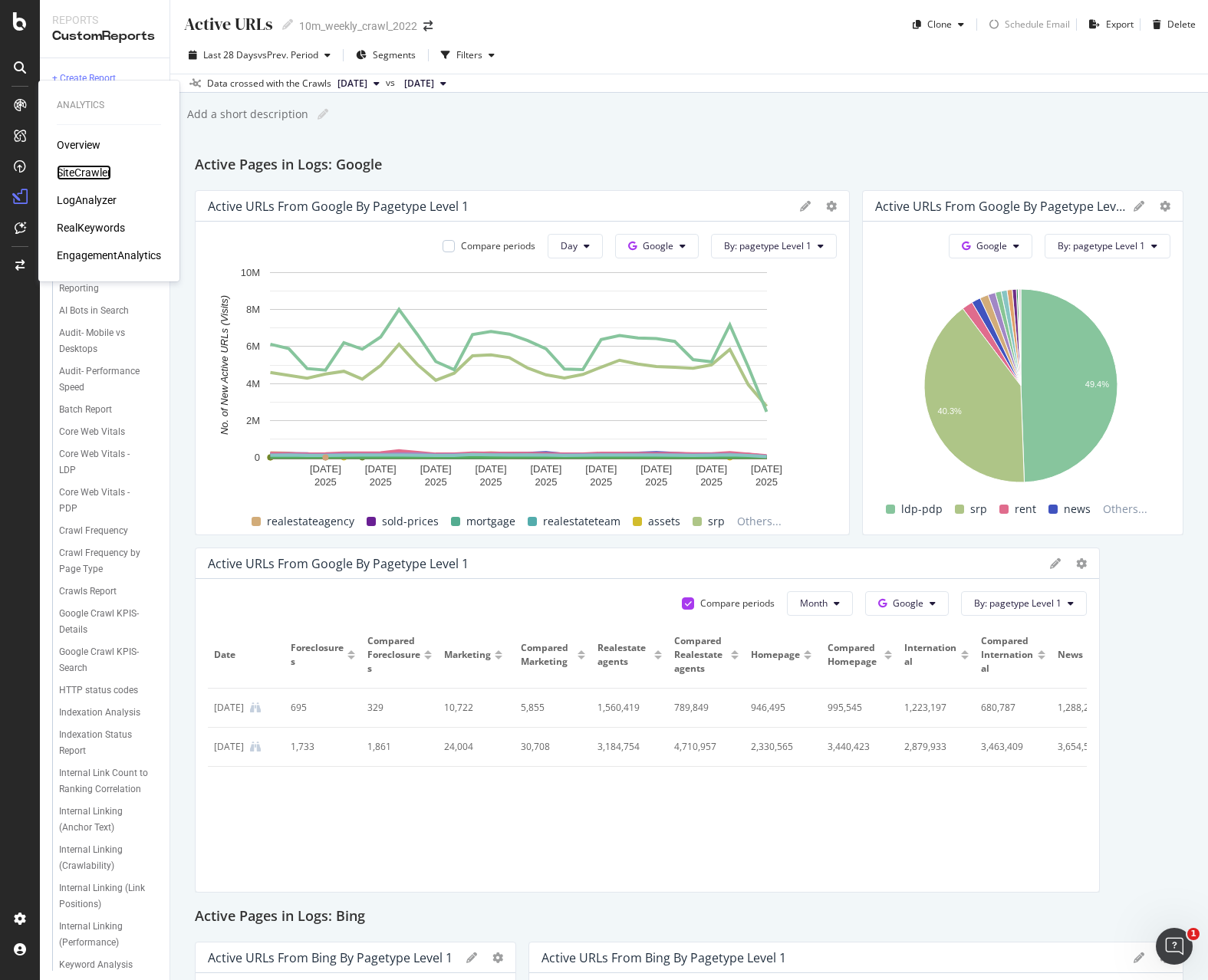
click at [88, 171] on div "SiteCrawler" at bounding box center [84, 173] width 55 height 16
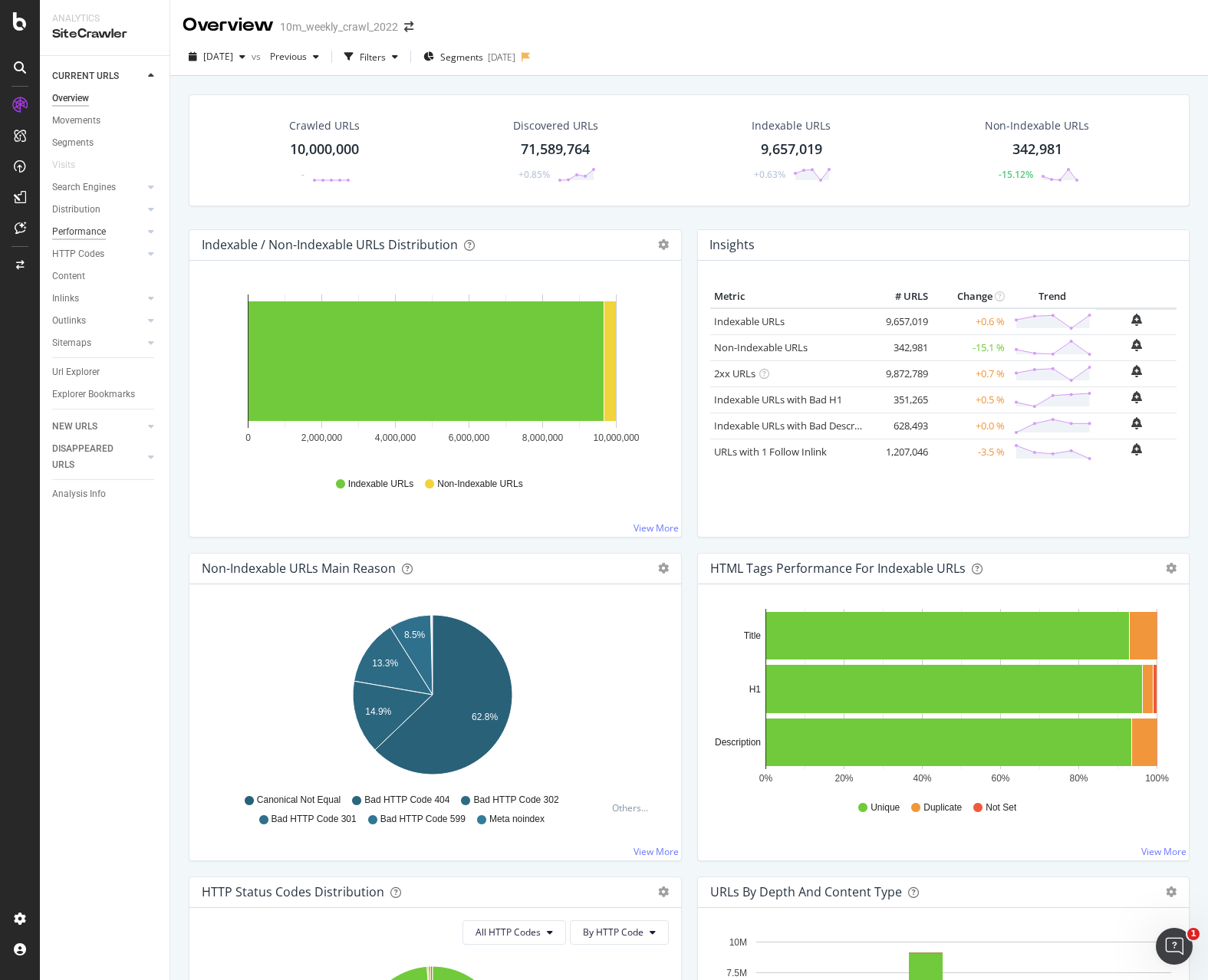
click at [98, 230] on div "Performance" at bounding box center [79, 232] width 54 height 16
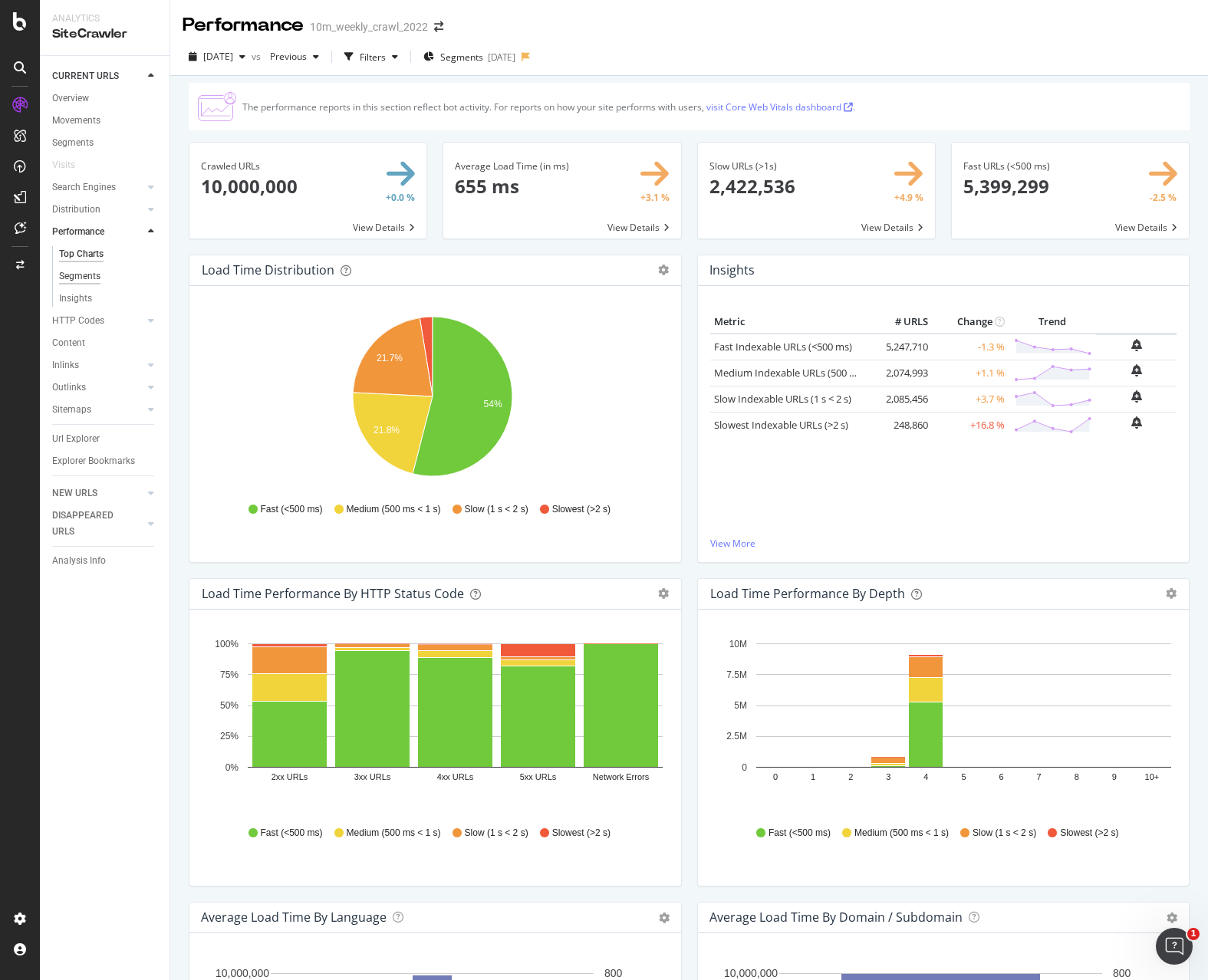
click at [80, 279] on div "Segments" at bounding box center [80, 277] width 41 height 16
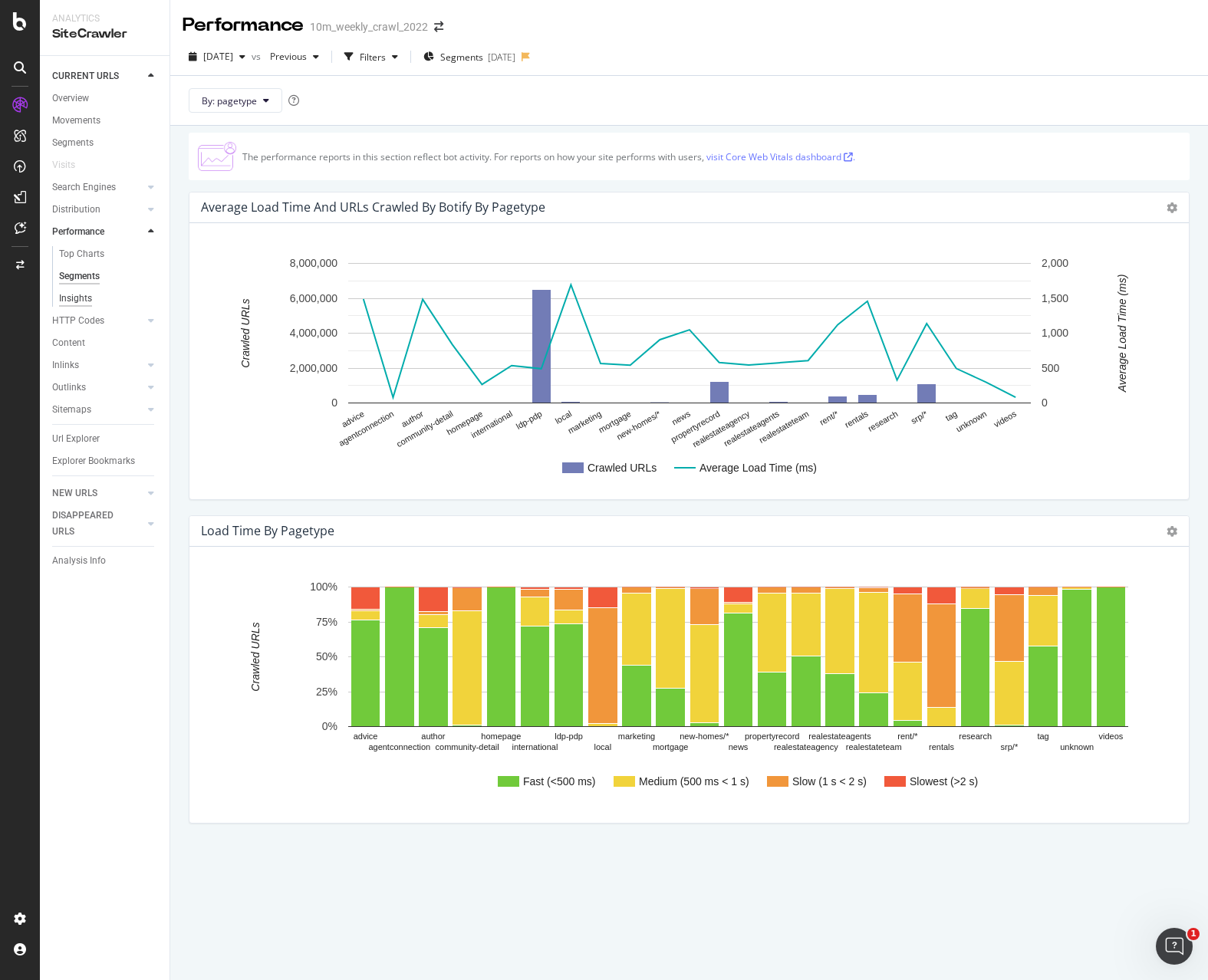
click at [80, 299] on div "Insights" at bounding box center [76, 299] width 33 height 16
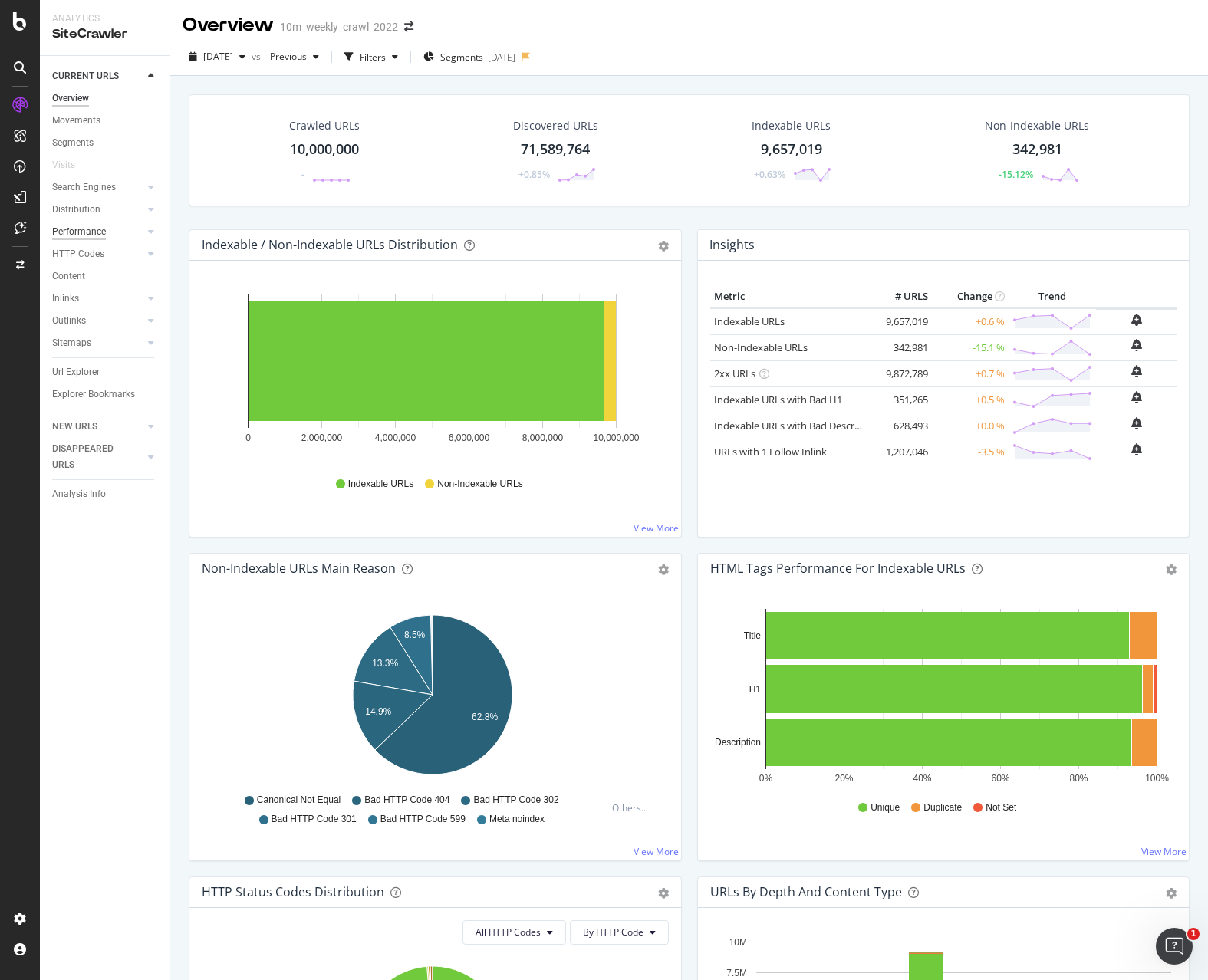
click at [84, 235] on div "Performance" at bounding box center [79, 232] width 54 height 16
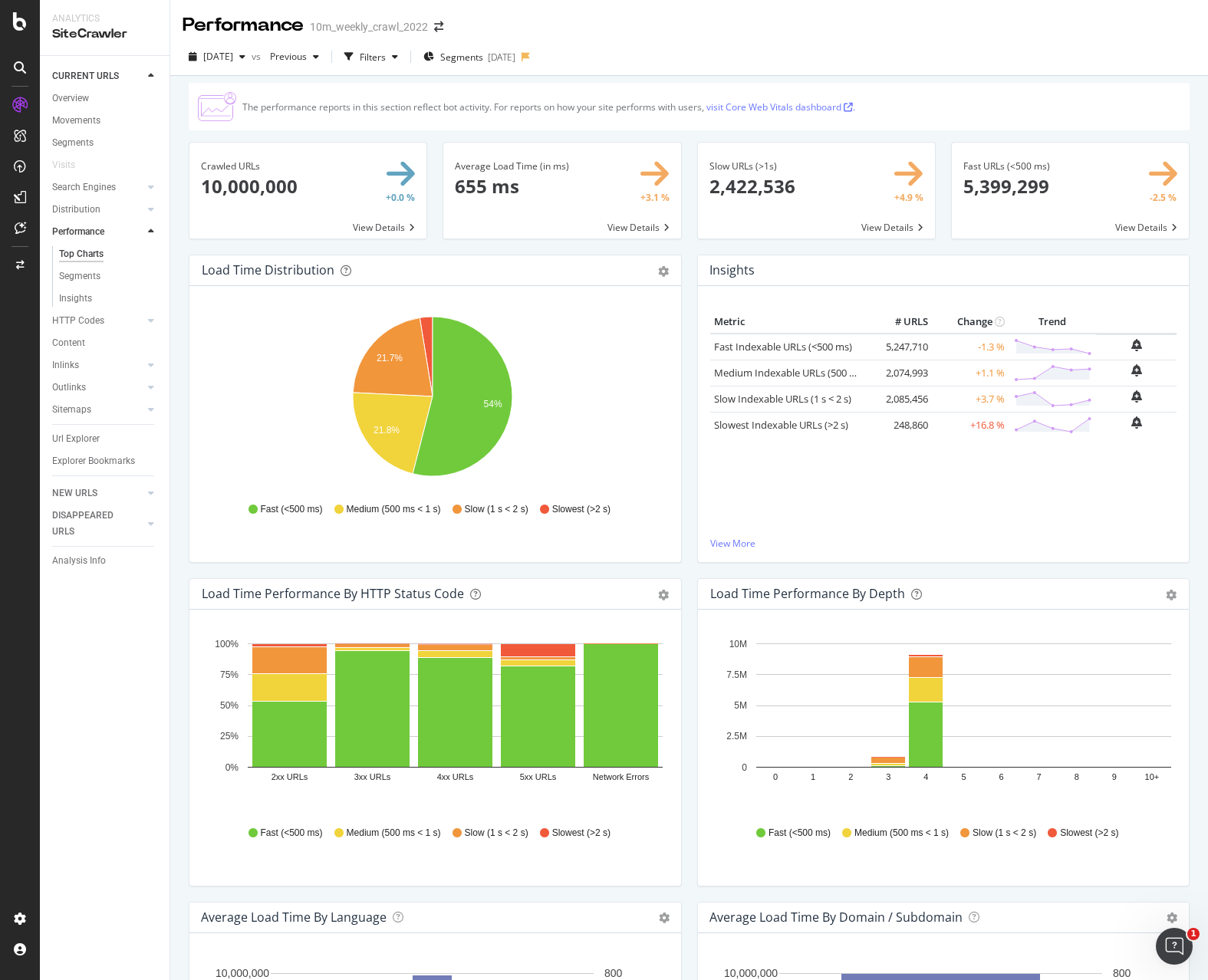
click at [490, 196] on span at bounding box center [561, 191] width 237 height 96
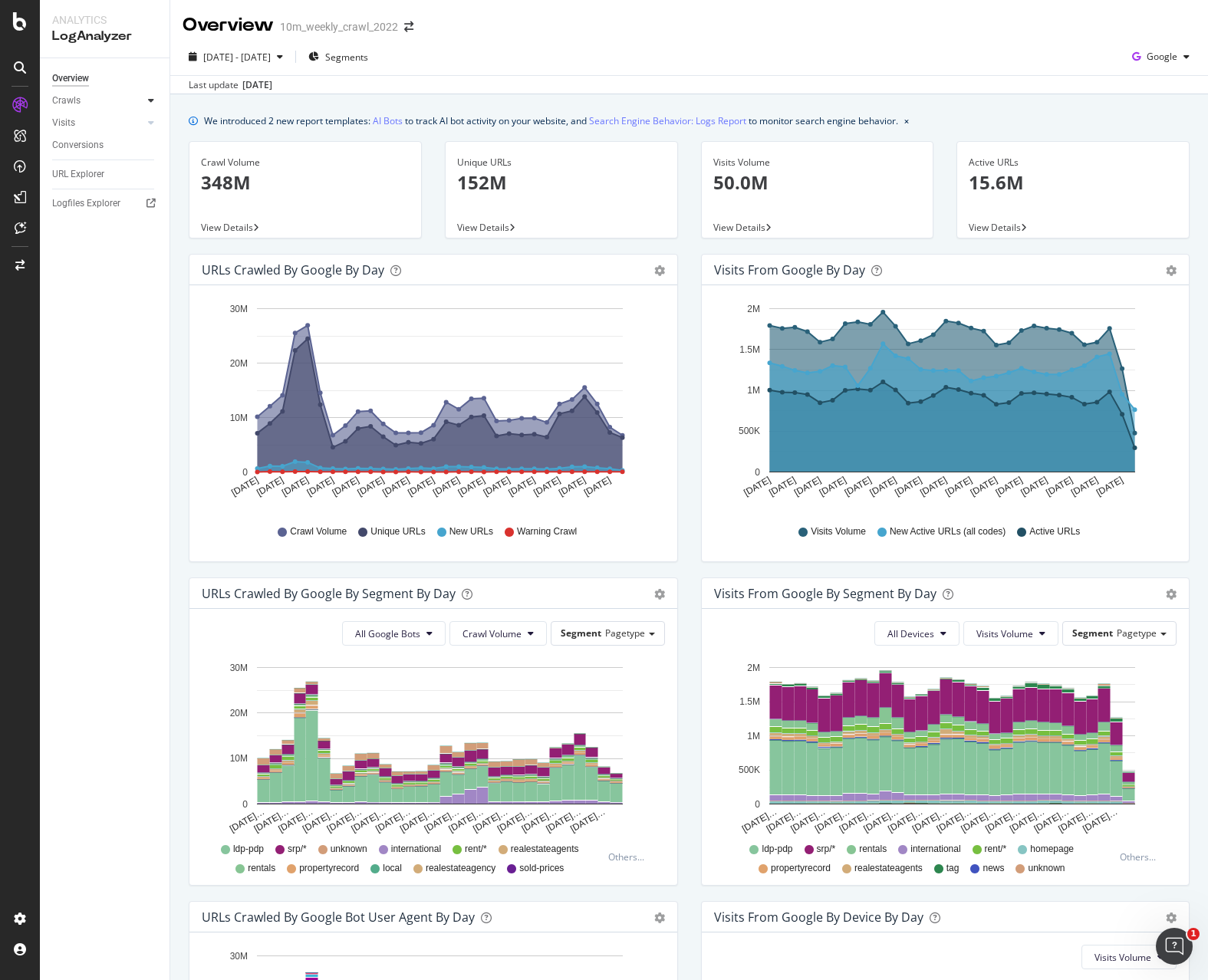
click at [149, 98] on icon at bounding box center [151, 101] width 6 height 9
click at [149, 230] on icon at bounding box center [151, 228] width 6 height 9
click at [90, 255] on div "URL Explorer" at bounding box center [78, 257] width 52 height 16
